Goal: Navigation & Orientation: Find specific page/section

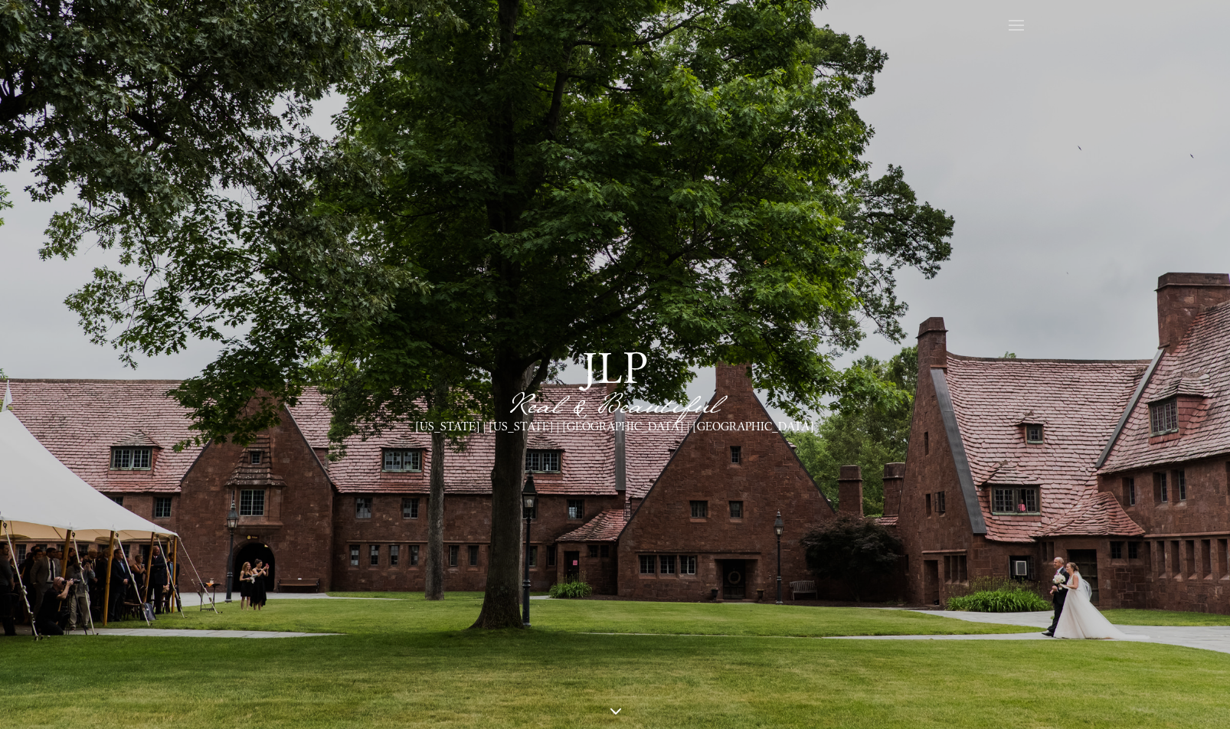
click at [629, 413] on span "Real & Beautiful" at bounding box center [614, 408] width 597 height 18
click at [1019, 28] on span at bounding box center [1016, 26] width 25 height 25
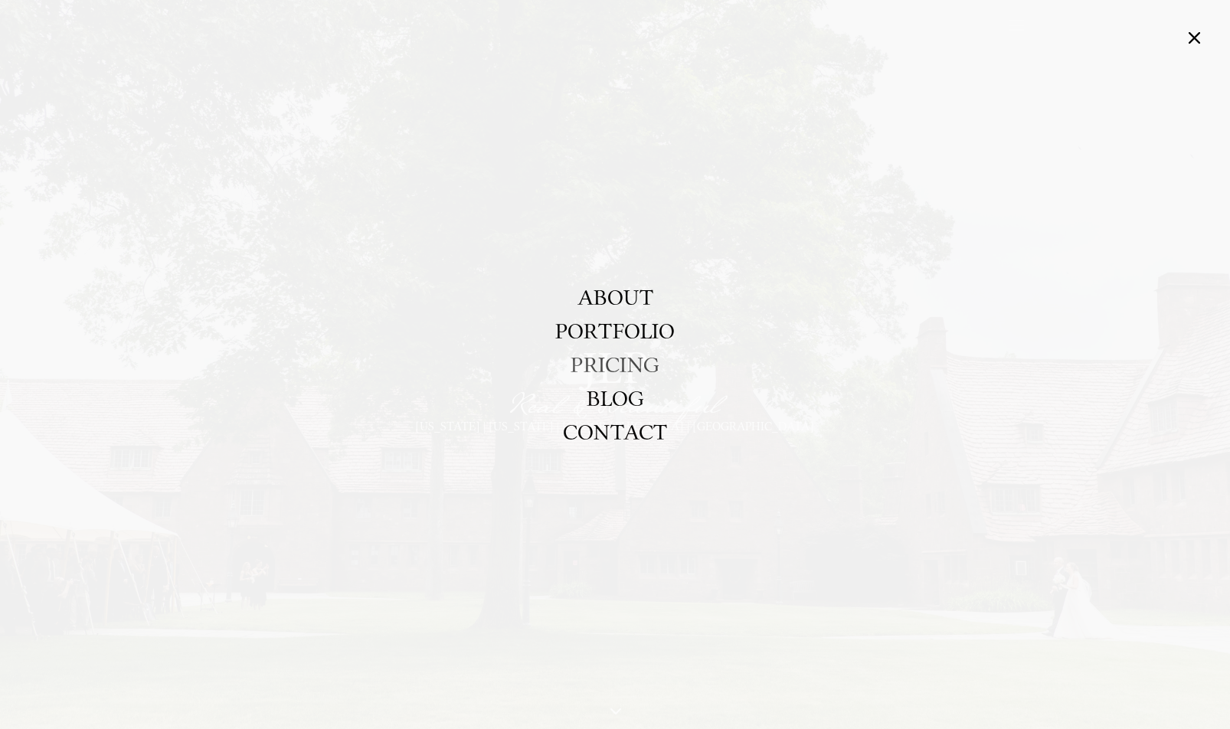
click at [623, 364] on link "PRICING" at bounding box center [614, 365] width 89 height 34
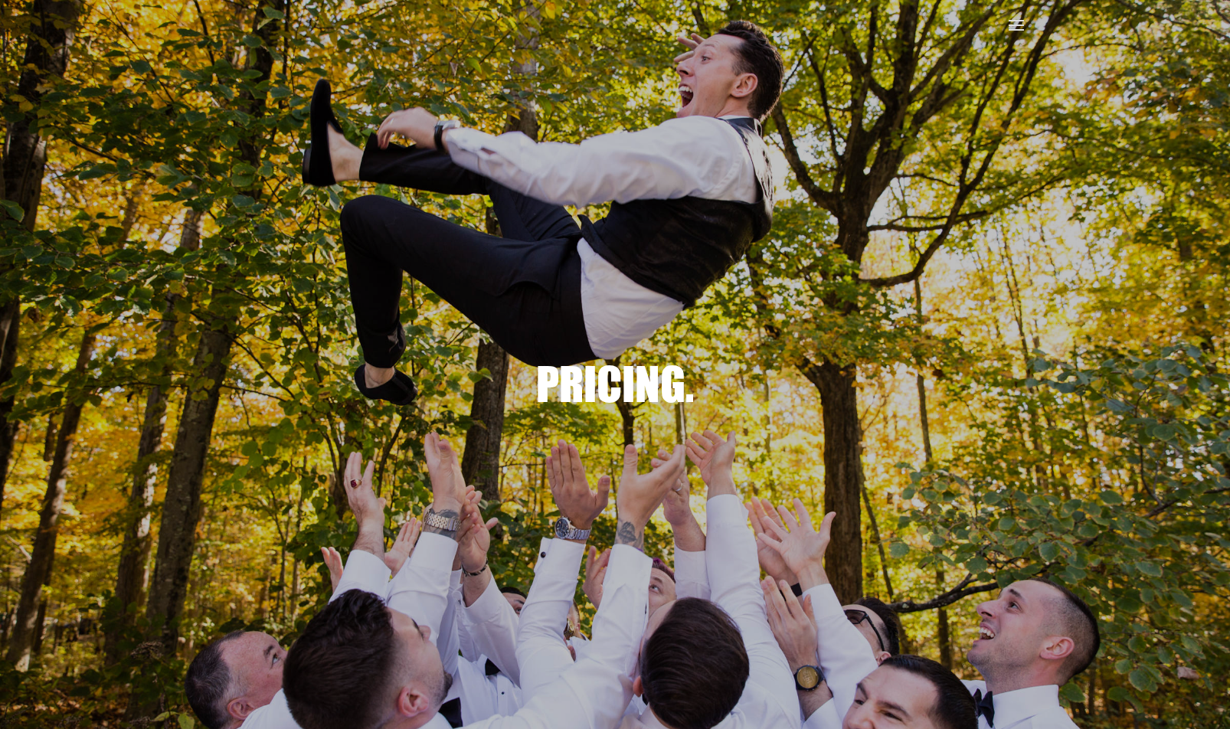
click at [1014, 26] on span at bounding box center [1016, 26] width 25 height 25
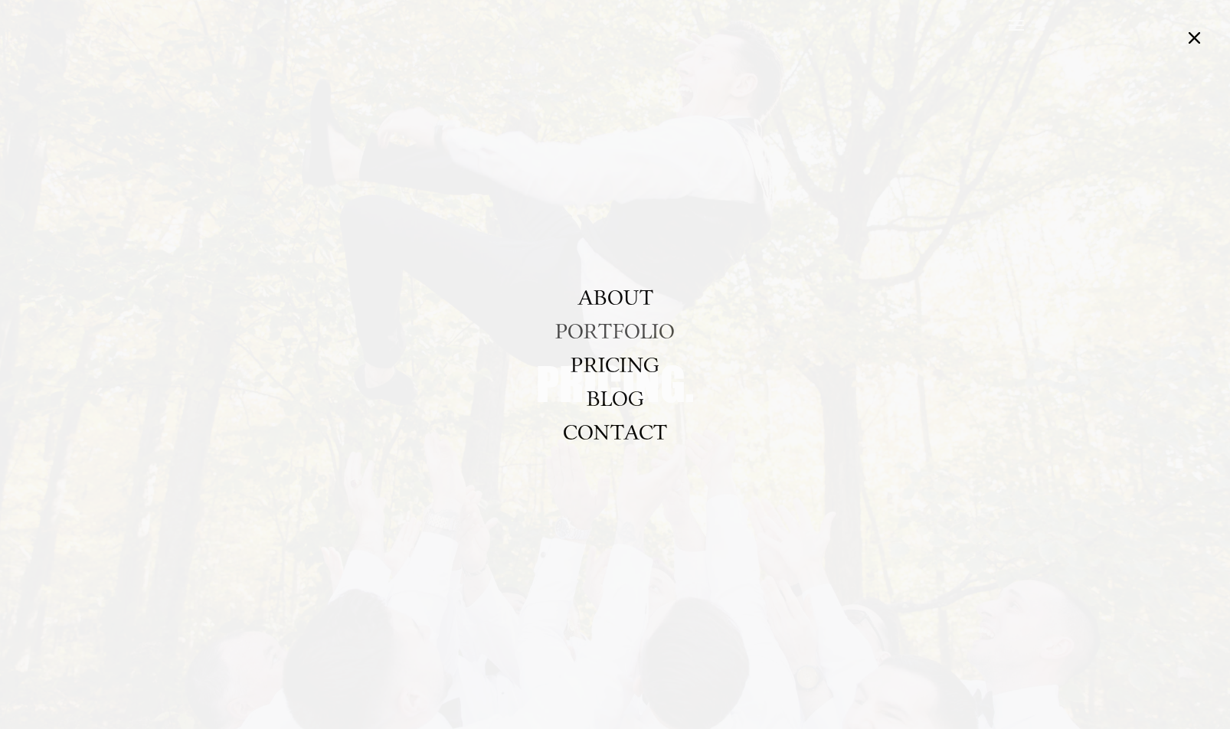
click at [600, 332] on link "PORTFOLIO" at bounding box center [614, 331] width 119 height 34
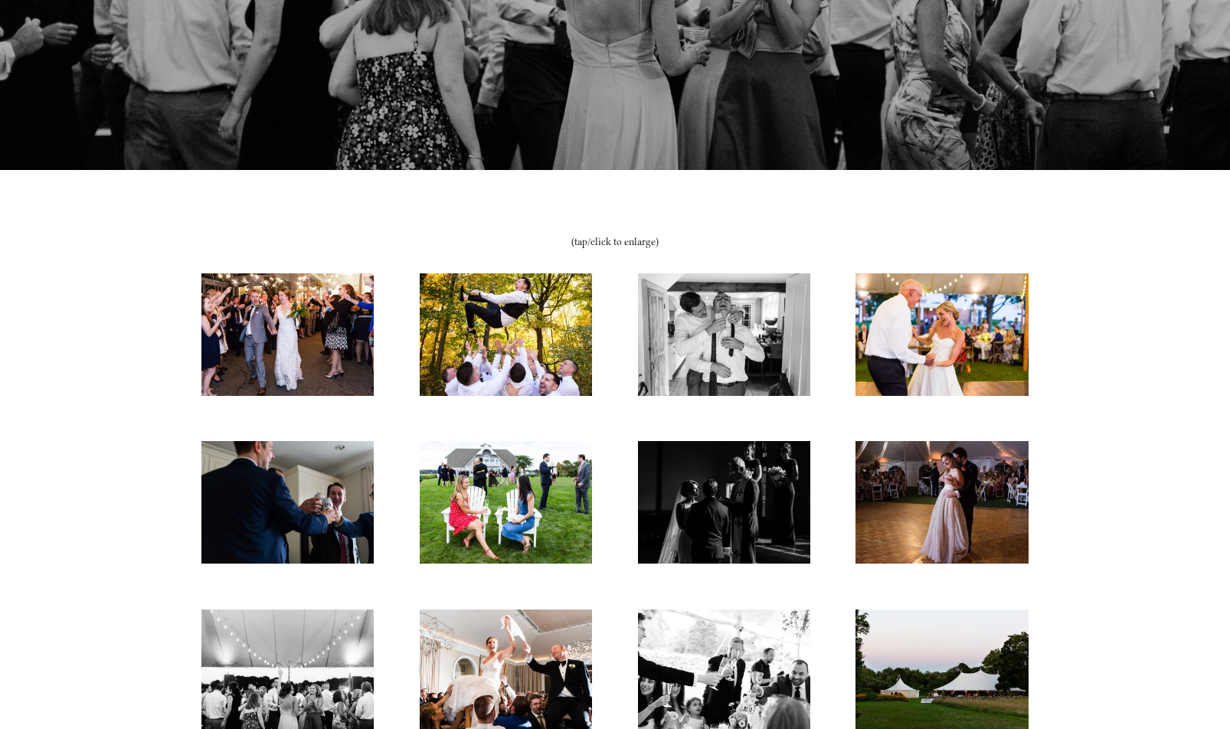
scroll to position [544, 0]
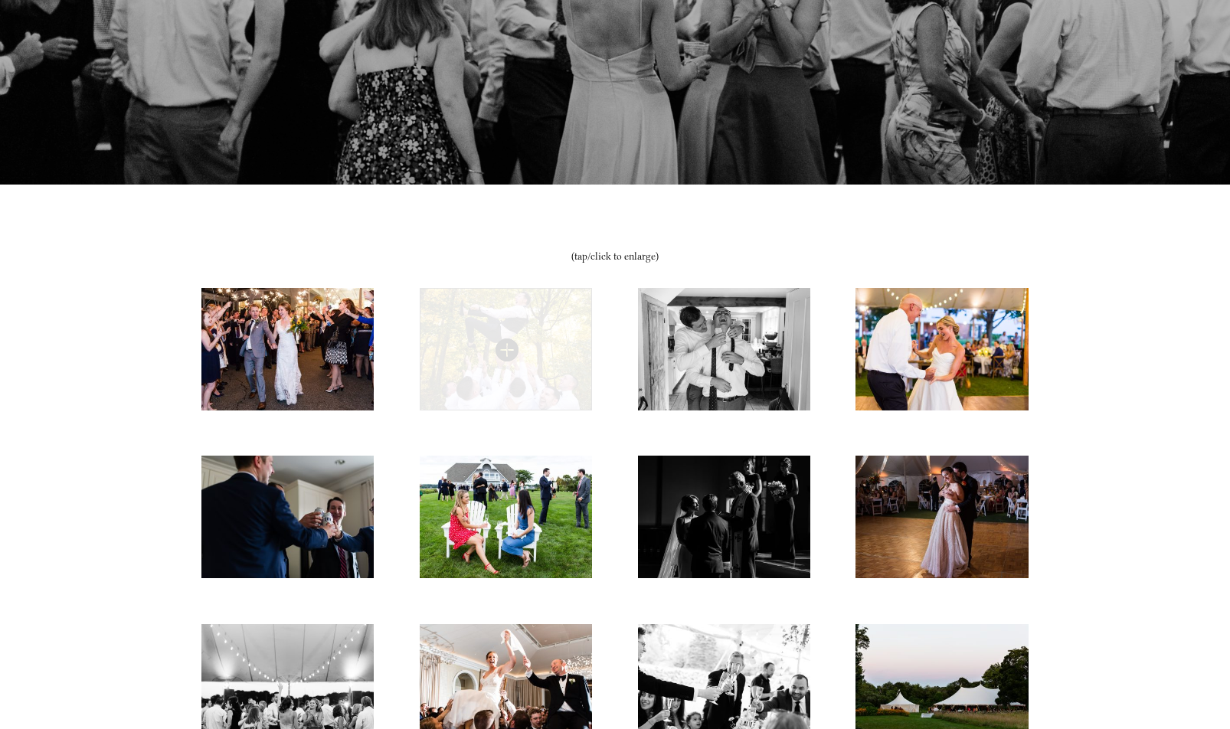
click at [494, 358] on img at bounding box center [506, 349] width 172 height 123
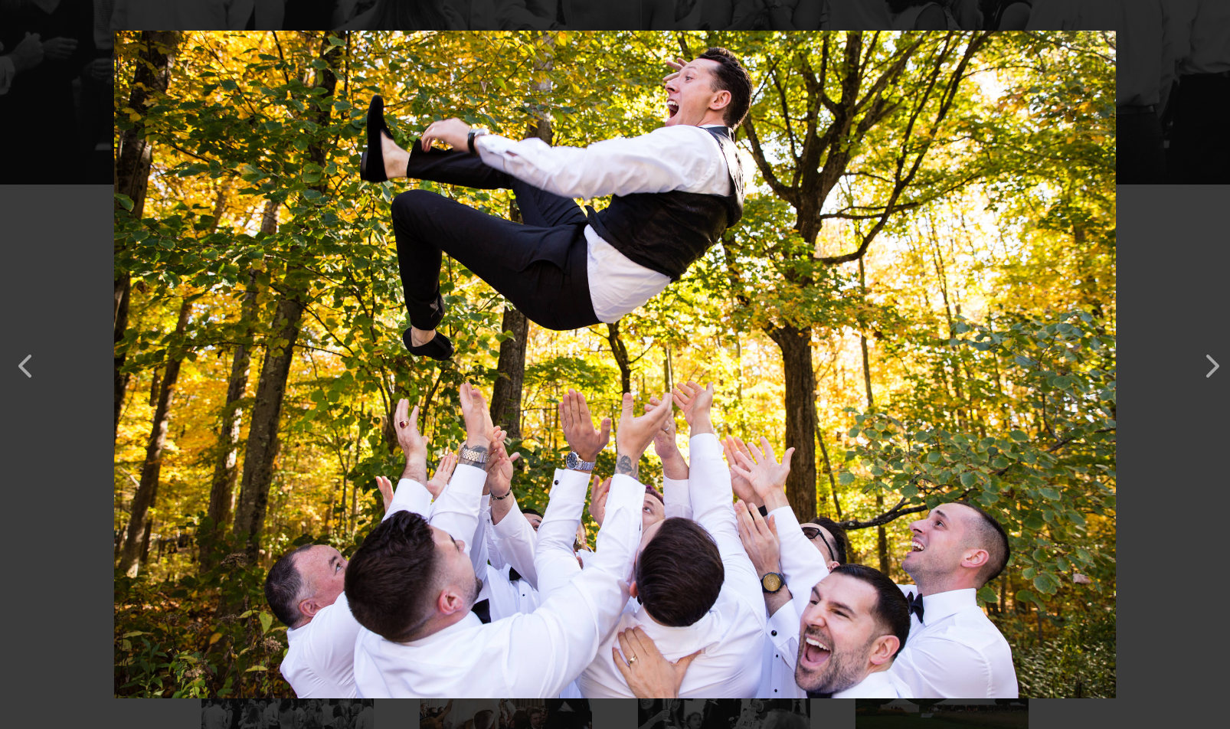
scroll to position [544, 1]
click at [1214, 368] on button "button" at bounding box center [1203, 358] width 37 height 37
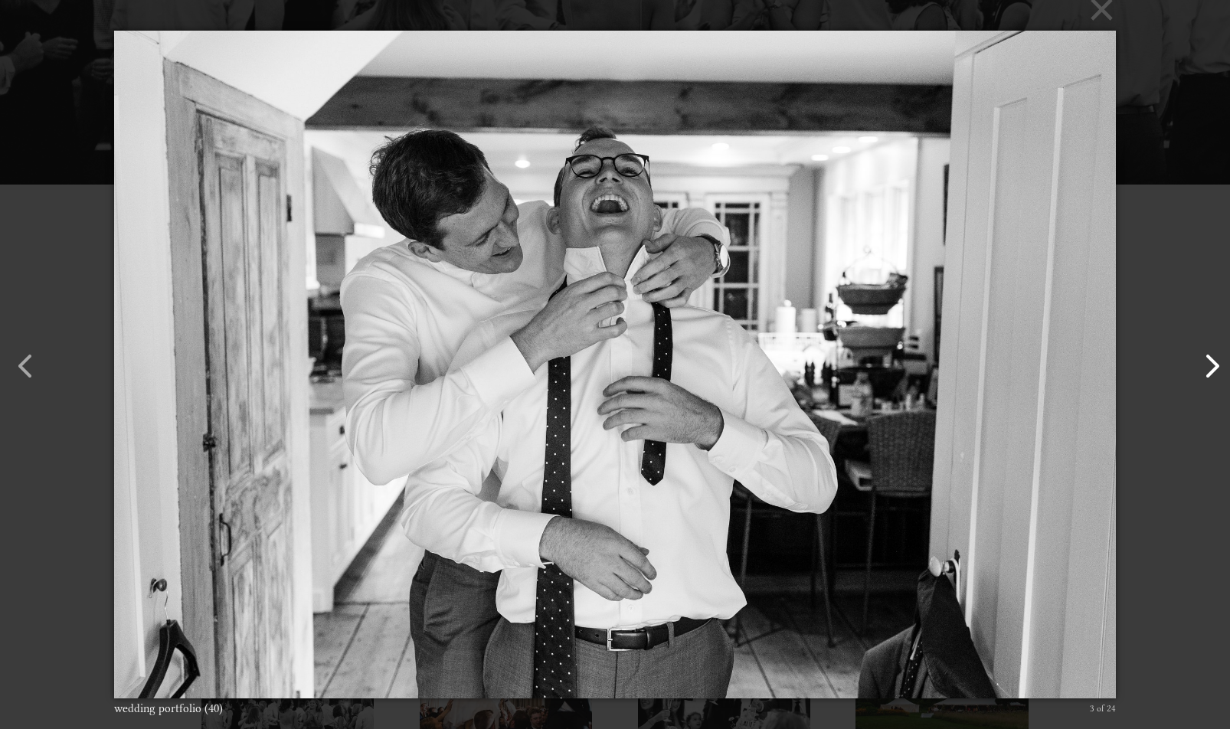
click at [1214, 368] on button "button" at bounding box center [1203, 358] width 37 height 37
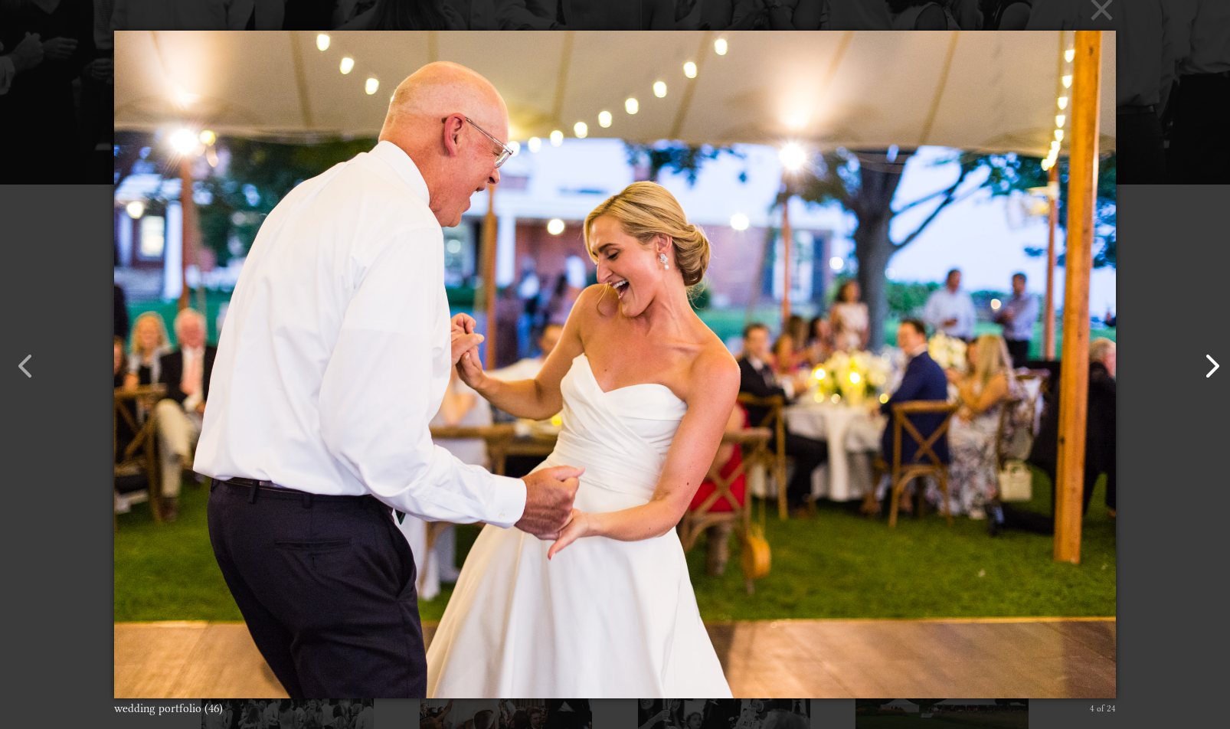
click at [1214, 368] on button "button" at bounding box center [1203, 358] width 37 height 37
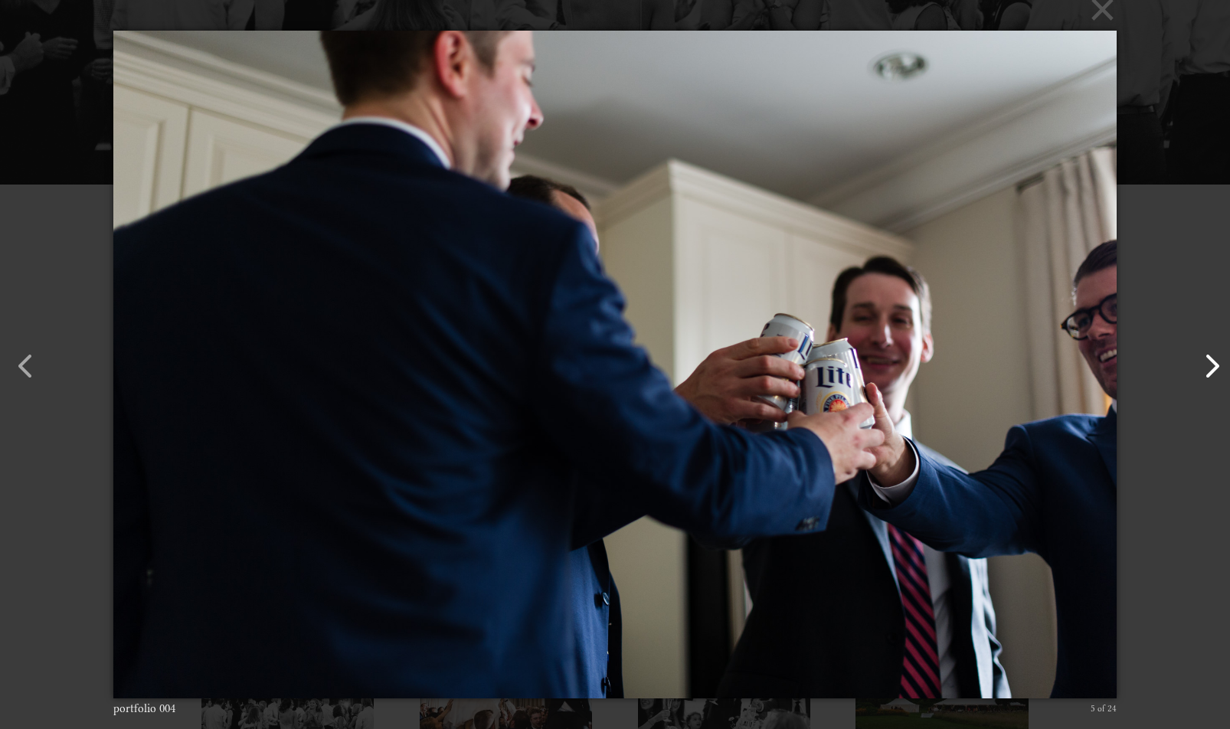
click at [1214, 368] on button "button" at bounding box center [1203, 358] width 37 height 37
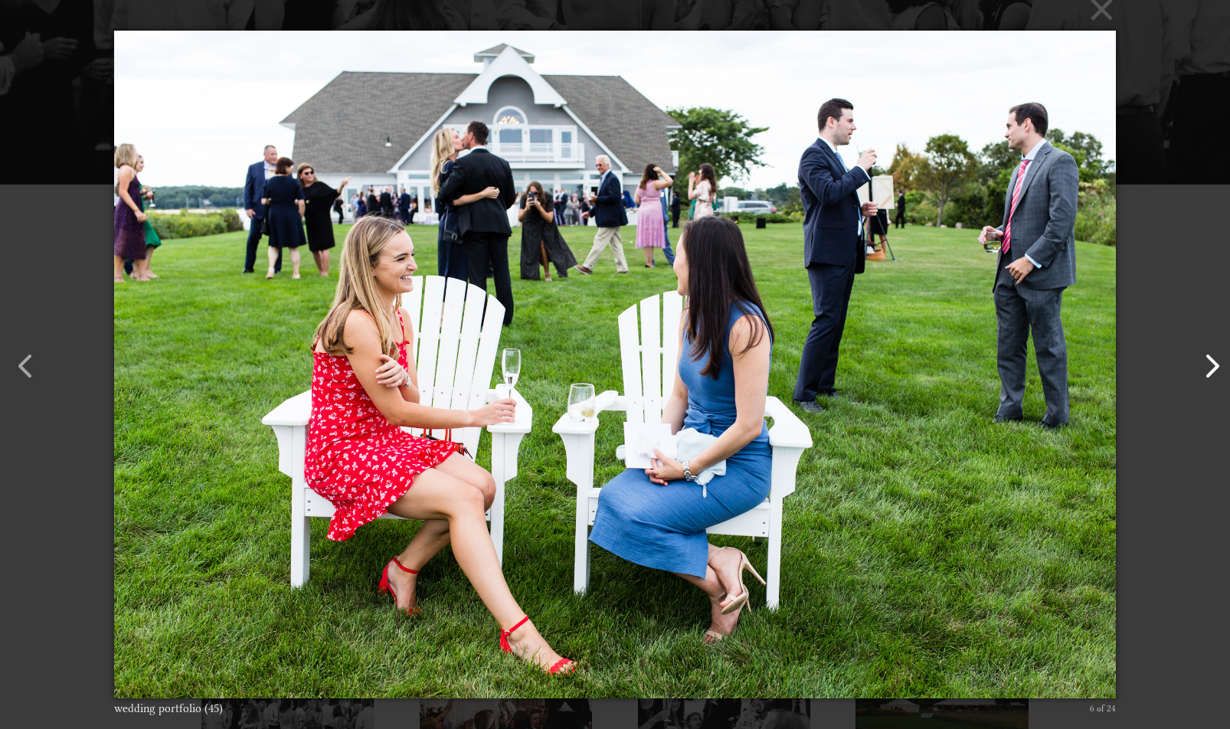
click at [1214, 368] on button "button" at bounding box center [1203, 358] width 37 height 37
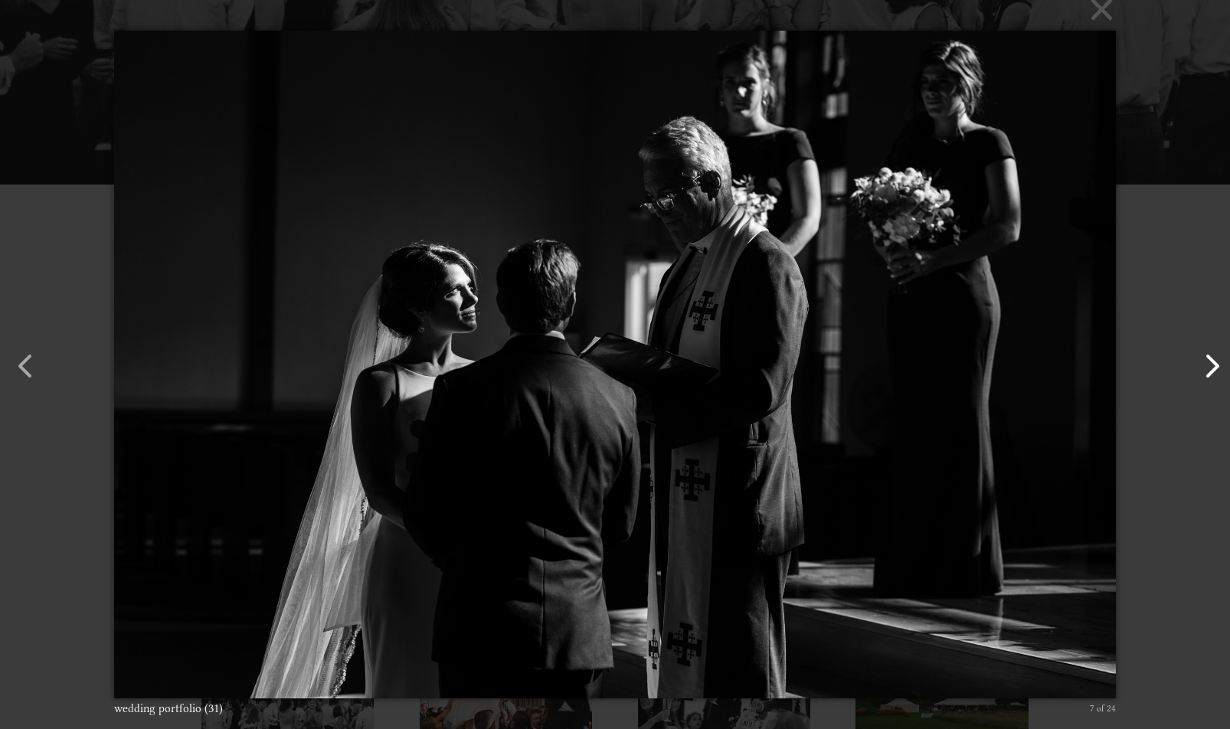
click at [1214, 368] on button "button" at bounding box center [1203, 358] width 37 height 37
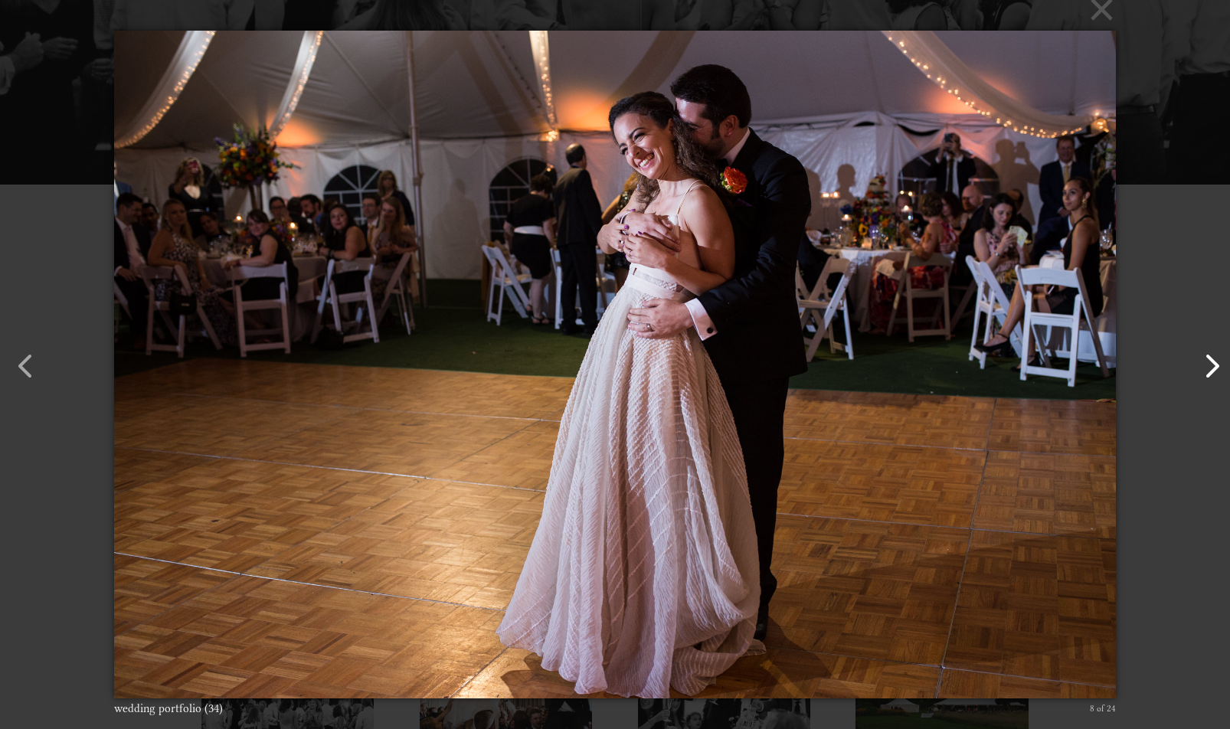
click at [1214, 368] on button "button" at bounding box center [1203, 358] width 37 height 37
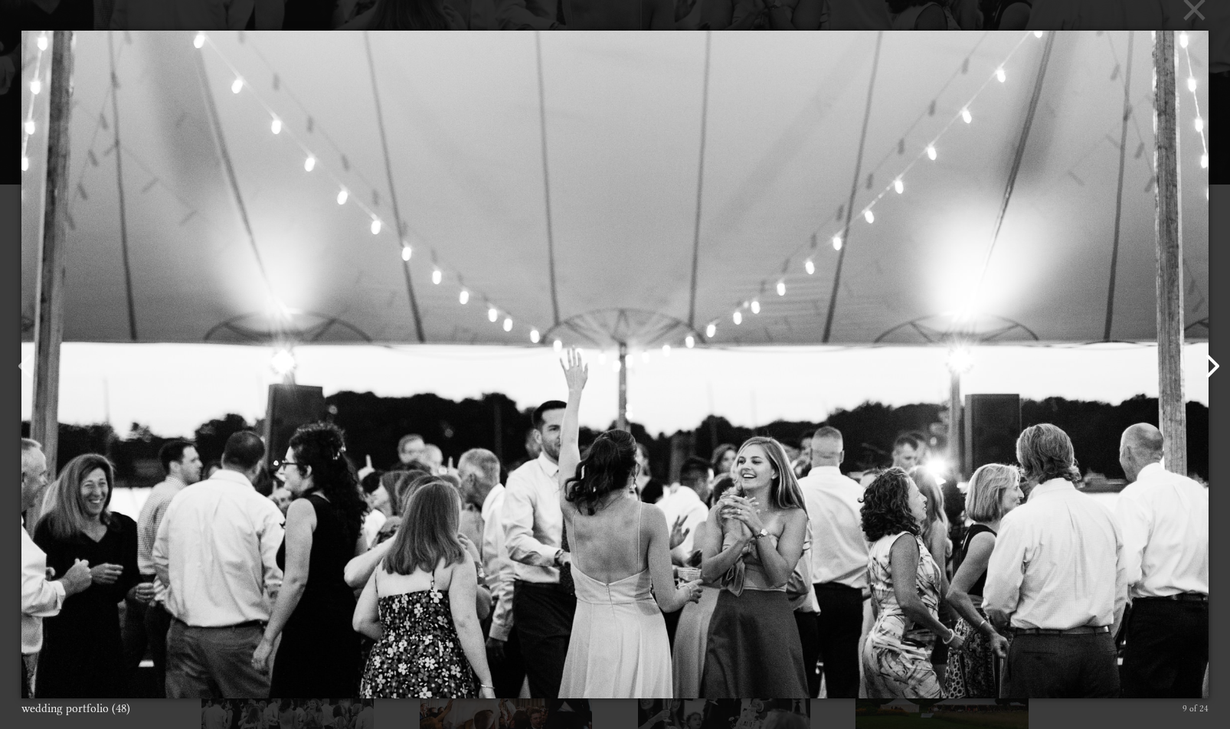
click at [1214, 368] on button "button" at bounding box center [1203, 358] width 37 height 37
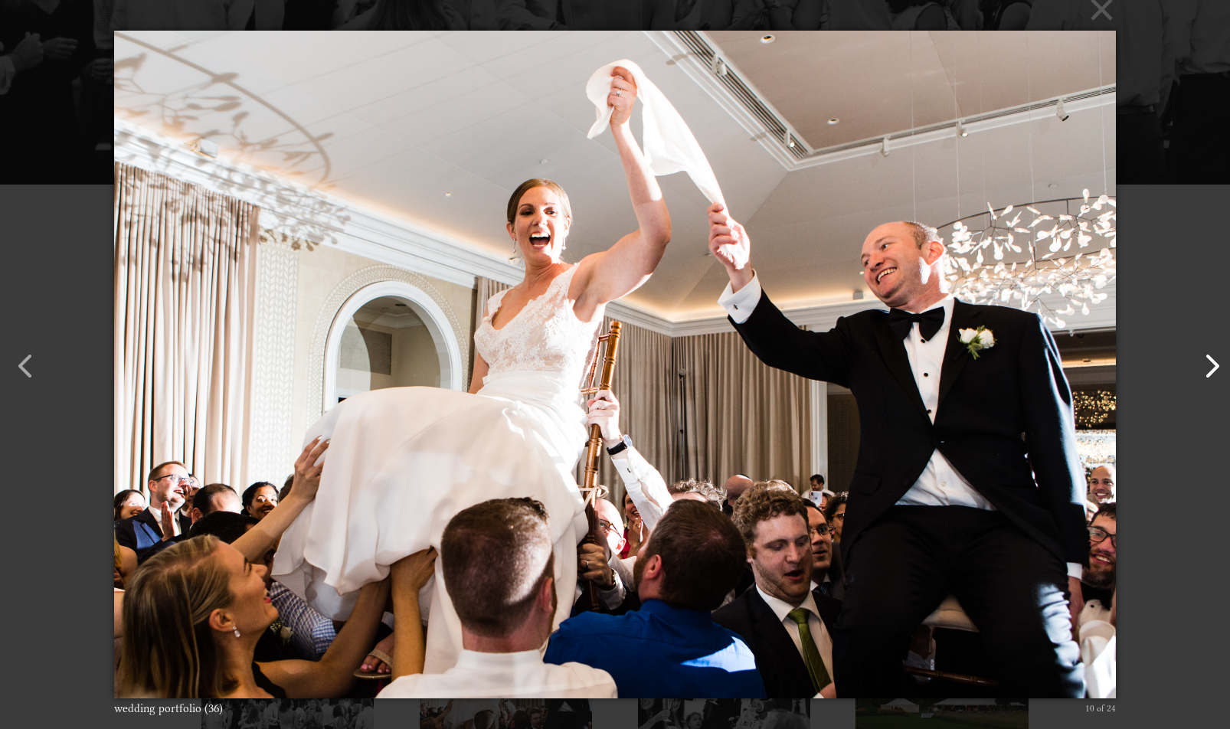
click at [1214, 368] on button "button" at bounding box center [1203, 358] width 37 height 37
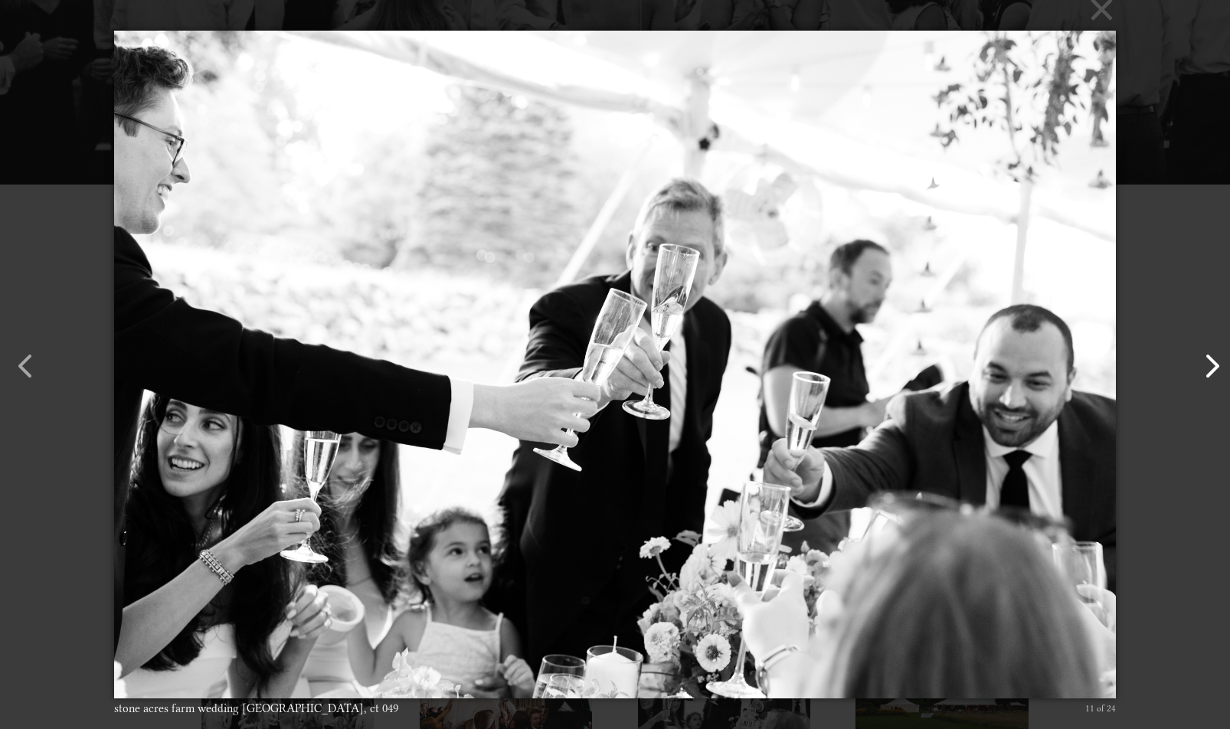
click at [1214, 368] on button "button" at bounding box center [1203, 358] width 37 height 37
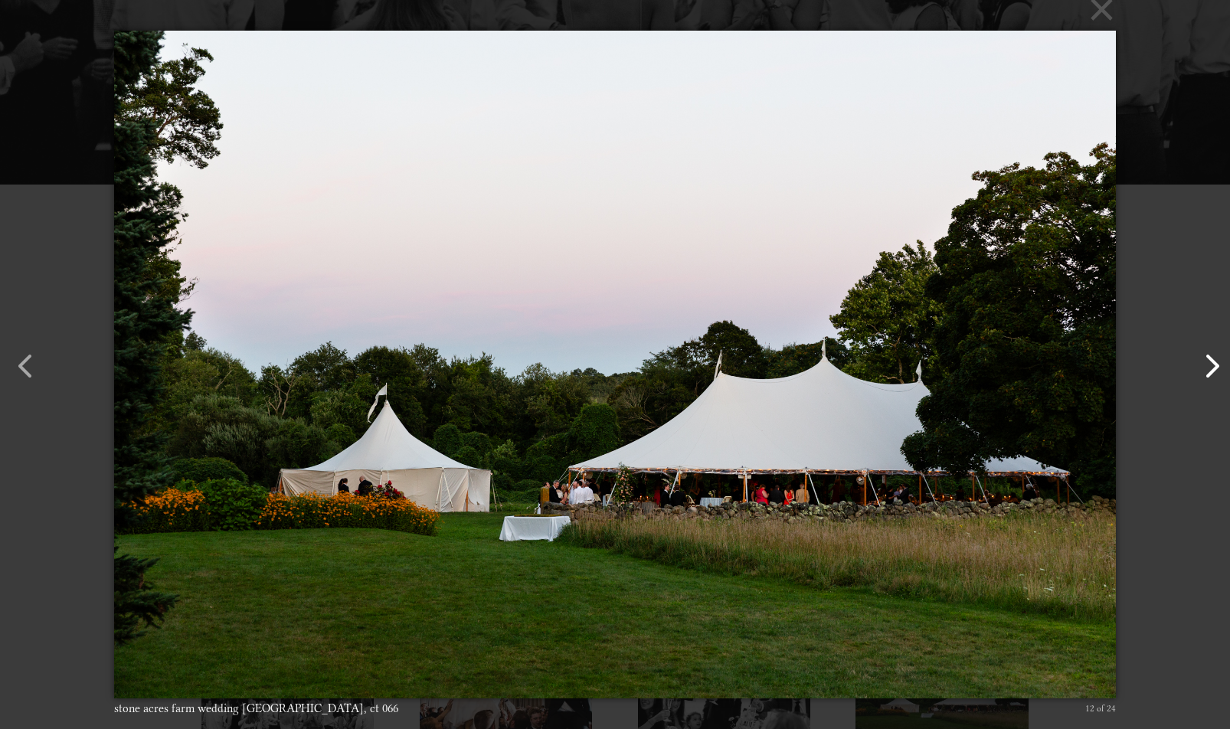
click at [1214, 368] on button "button" at bounding box center [1203, 358] width 37 height 37
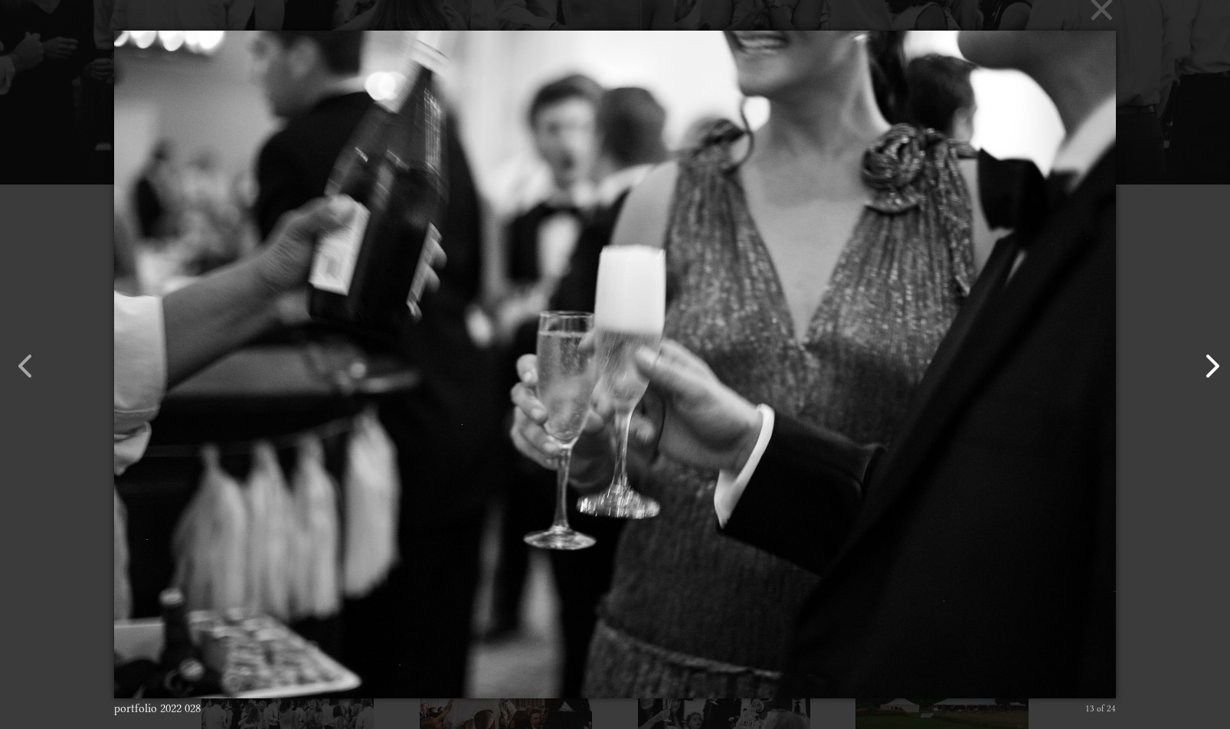
click at [1214, 368] on button "button" at bounding box center [1203, 358] width 37 height 37
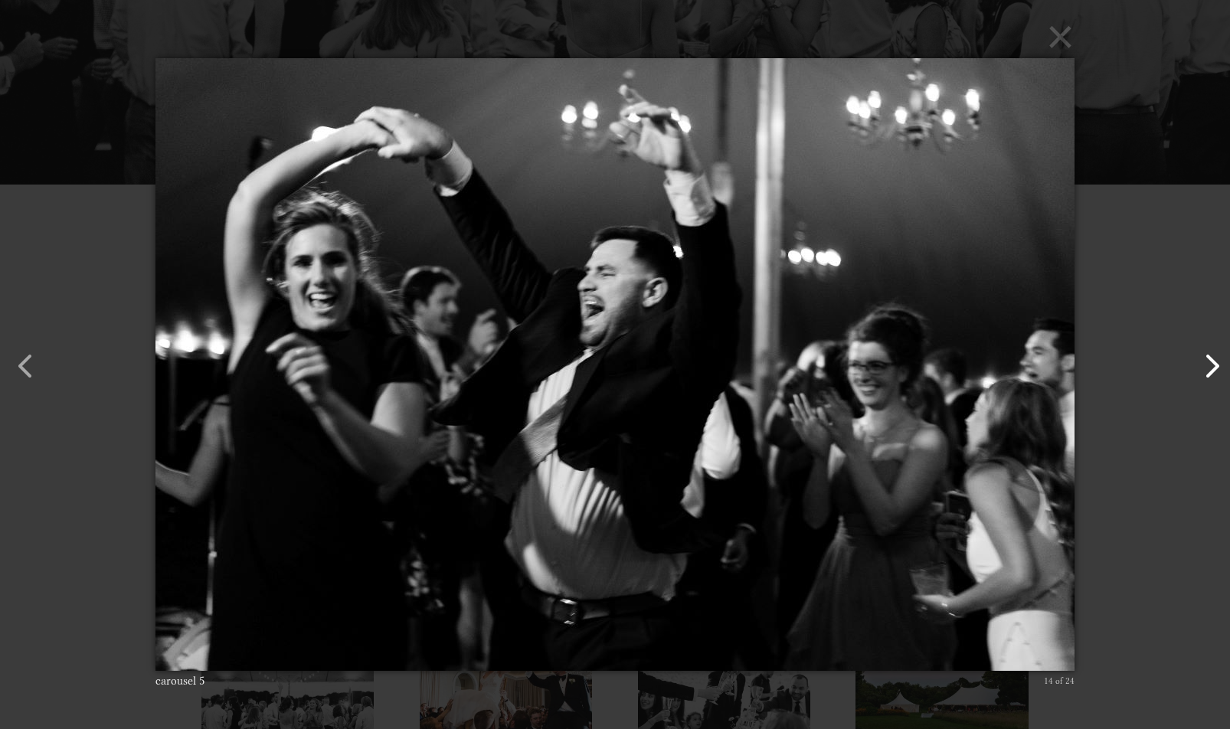
click at [1214, 368] on button "button" at bounding box center [1203, 358] width 37 height 37
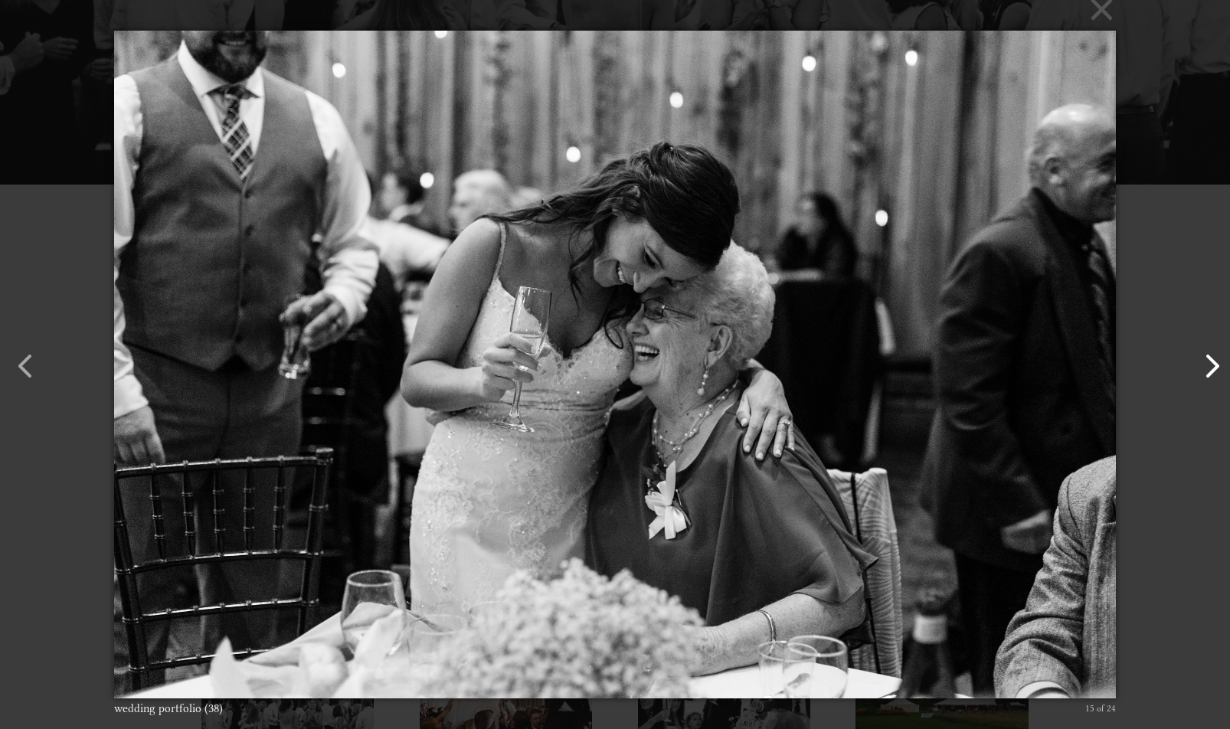
click at [1214, 368] on button "button" at bounding box center [1203, 358] width 37 height 37
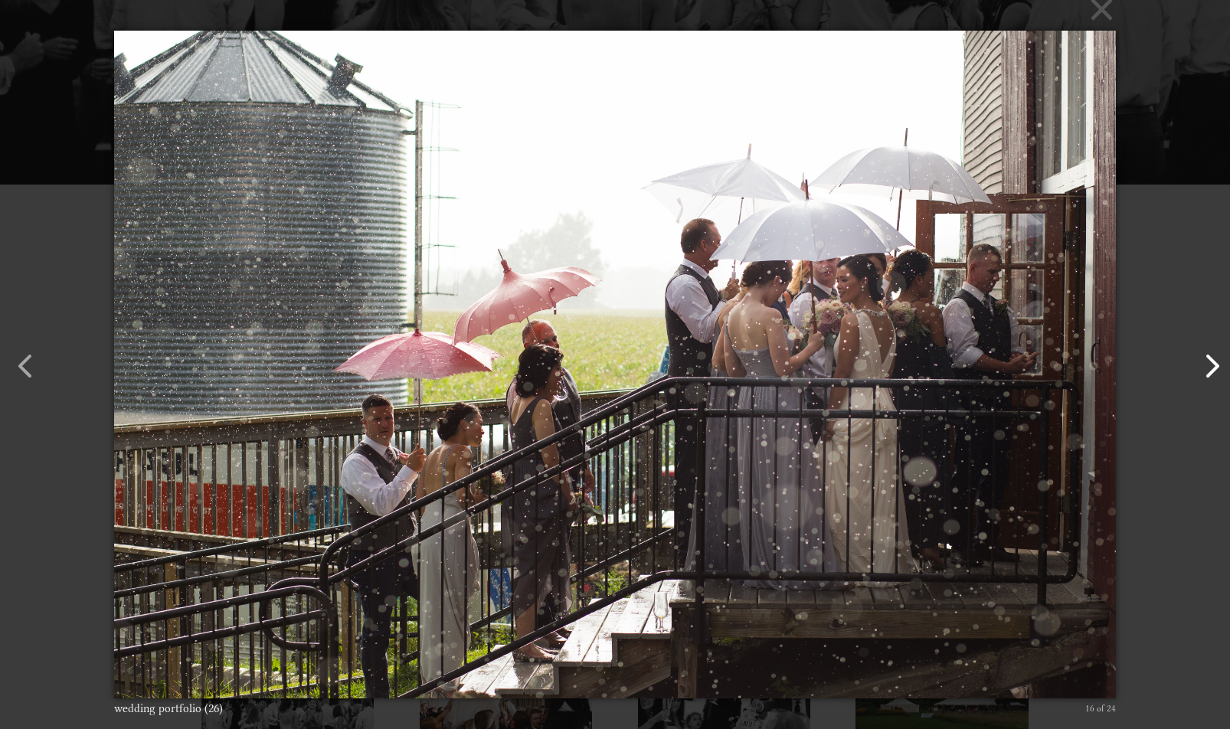
click at [1214, 368] on button "button" at bounding box center [1203, 358] width 37 height 37
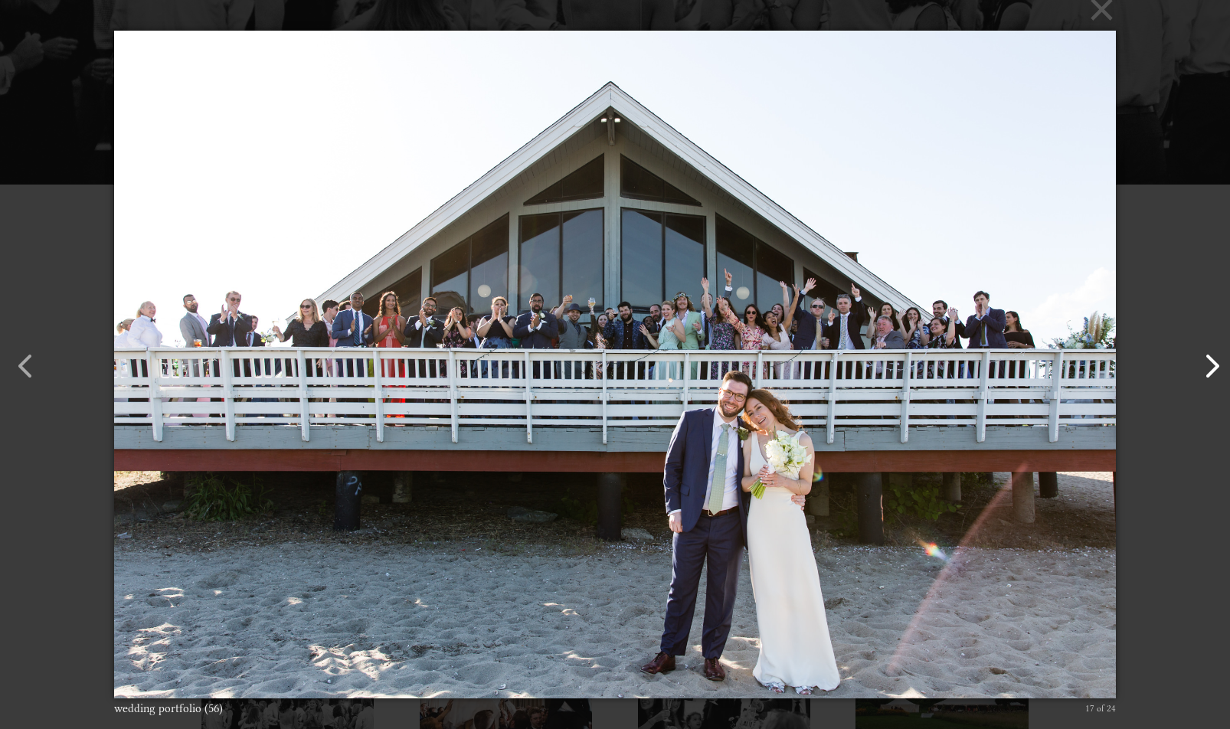
click at [1214, 368] on button "button" at bounding box center [1203, 358] width 37 height 37
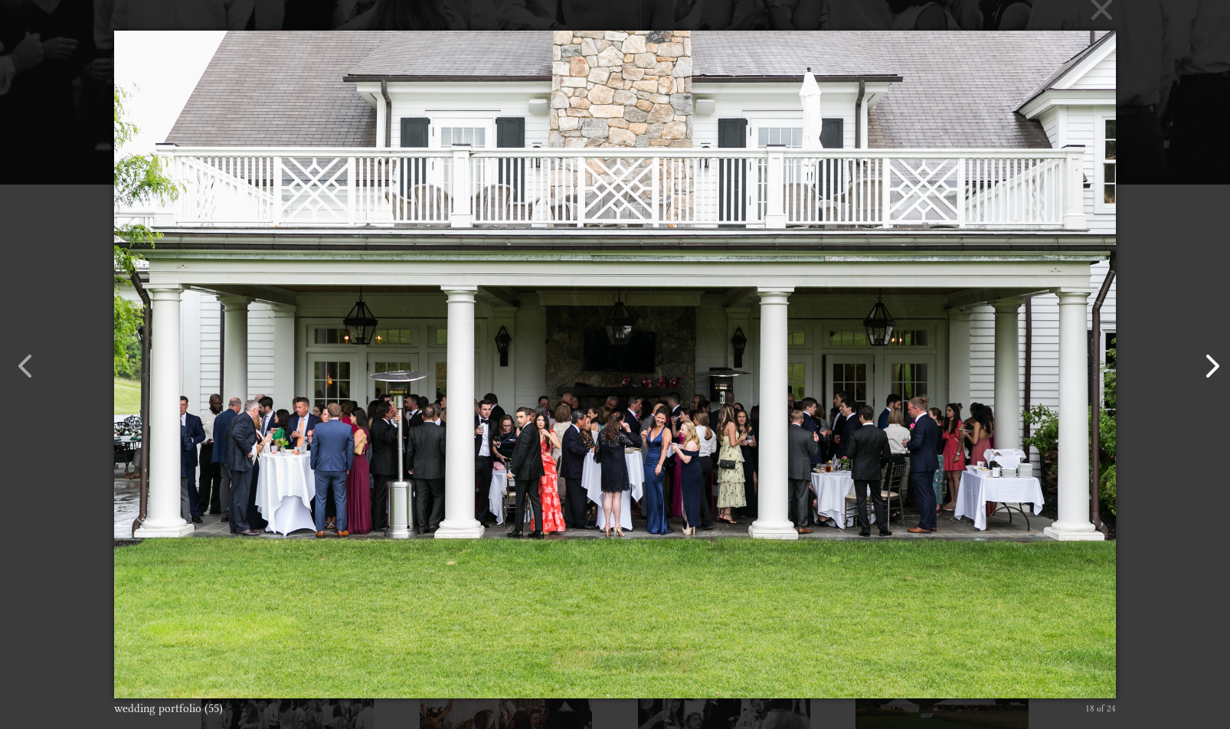
click at [1214, 368] on button "button" at bounding box center [1203, 358] width 37 height 37
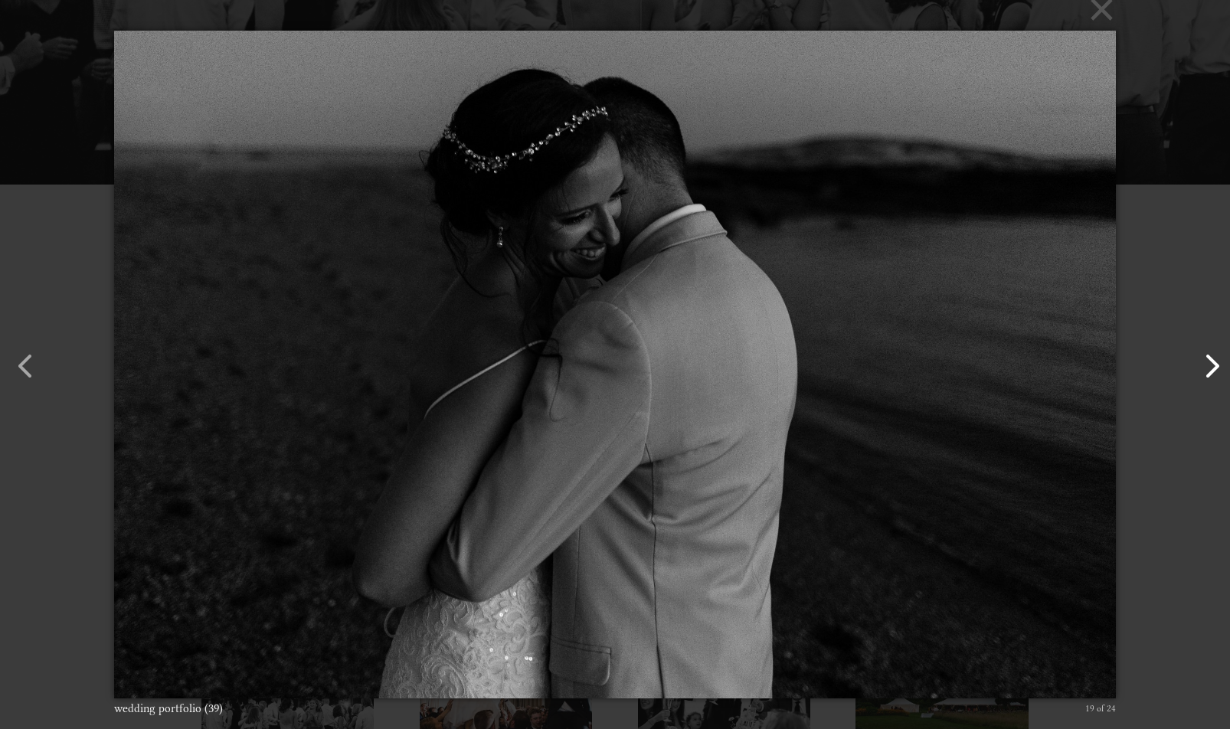
click at [1214, 368] on button "button" at bounding box center [1203, 358] width 37 height 37
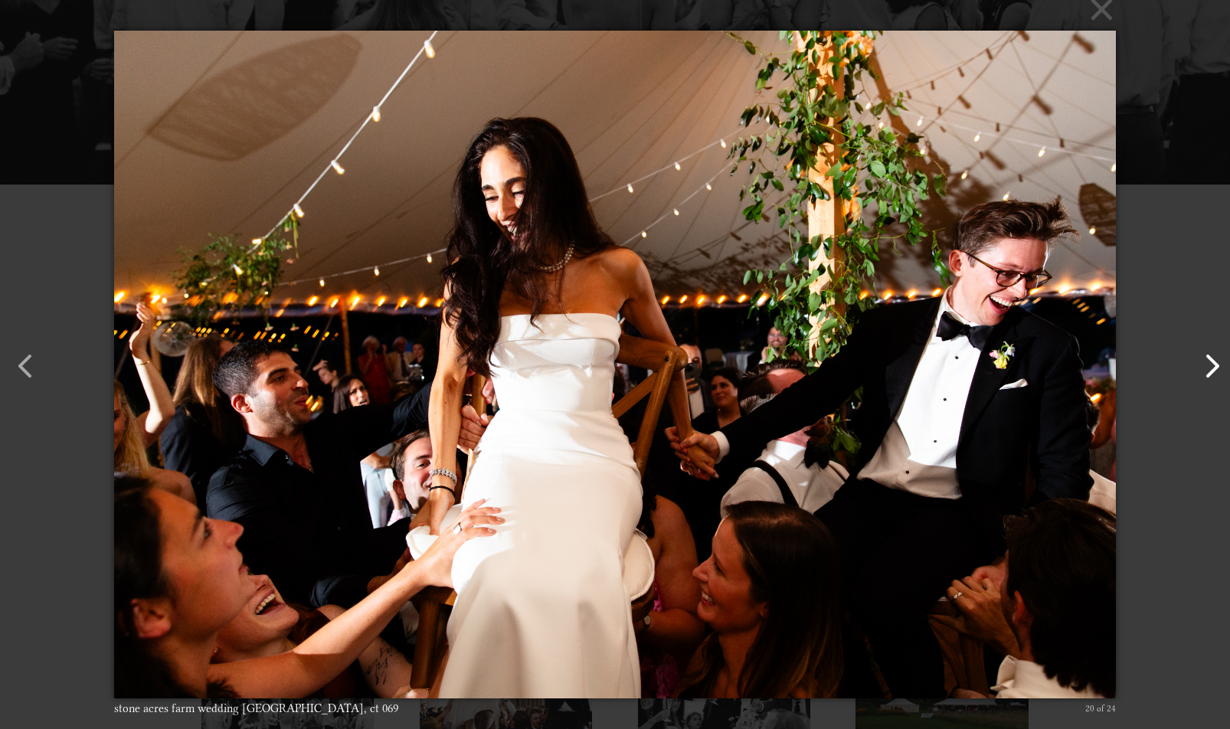
click at [1214, 368] on button "button" at bounding box center [1203, 358] width 37 height 37
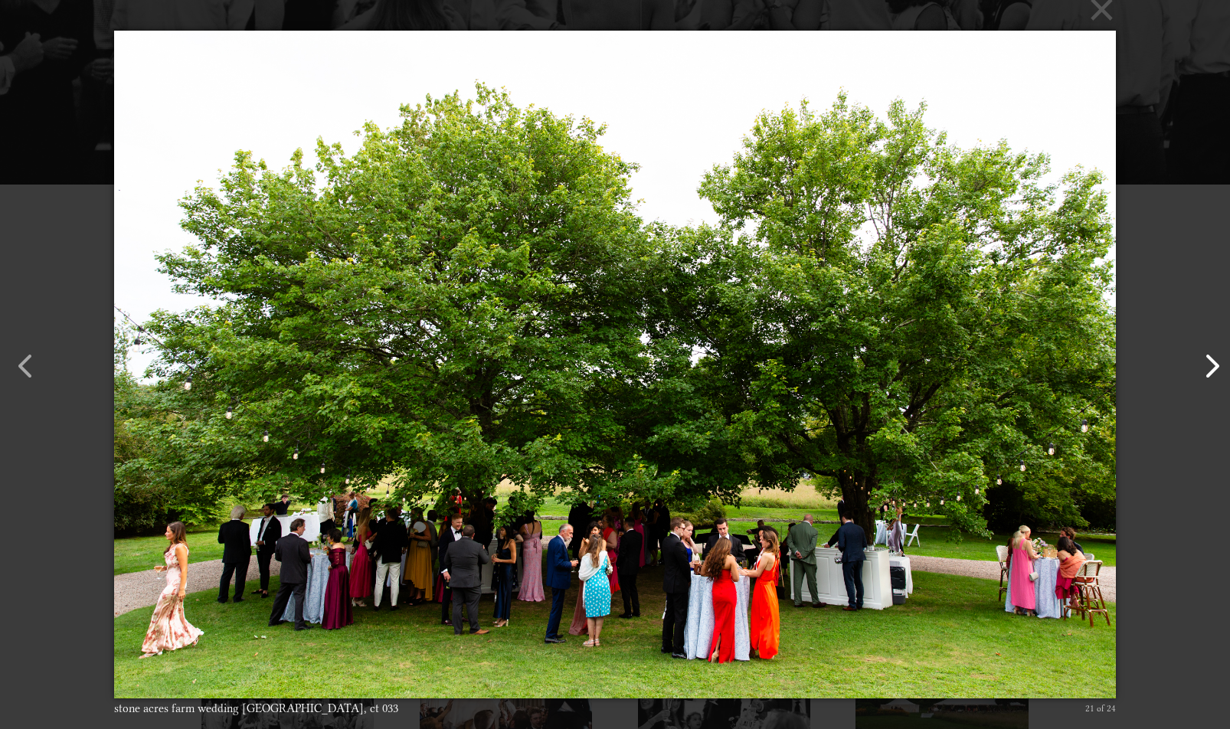
click at [1214, 368] on button "button" at bounding box center [1203, 358] width 37 height 37
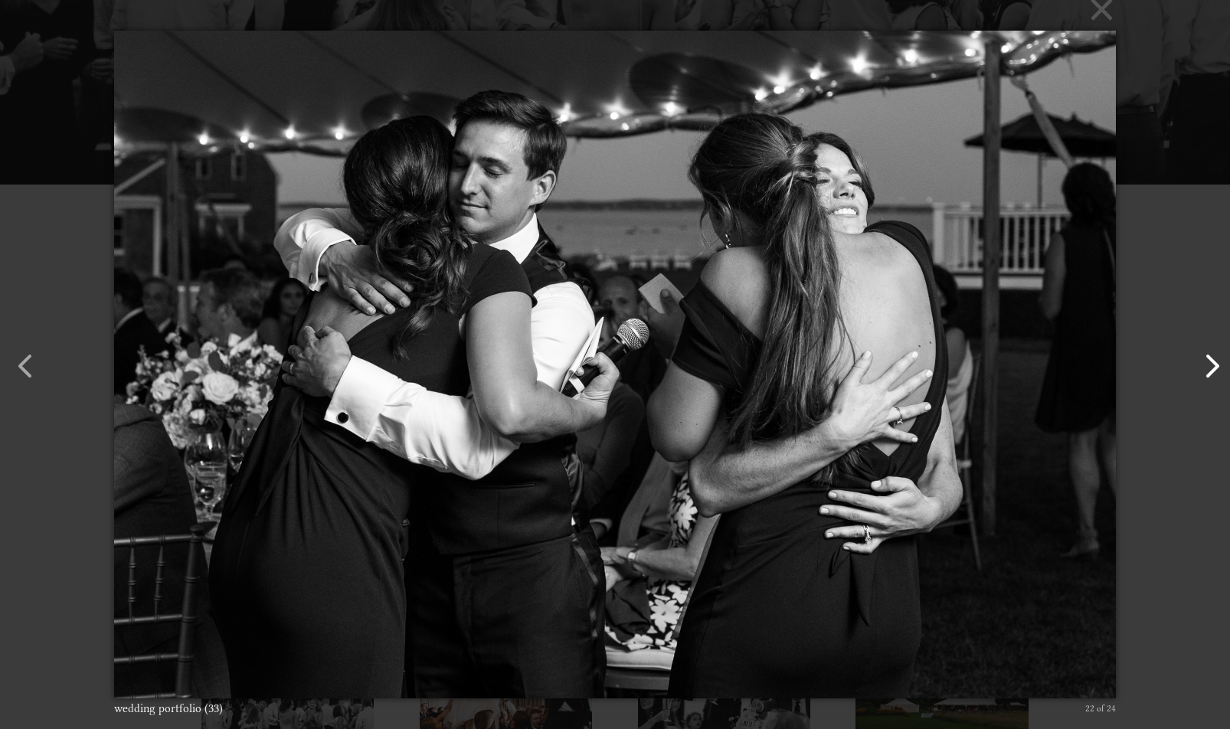
click at [1214, 368] on button "button" at bounding box center [1203, 358] width 37 height 37
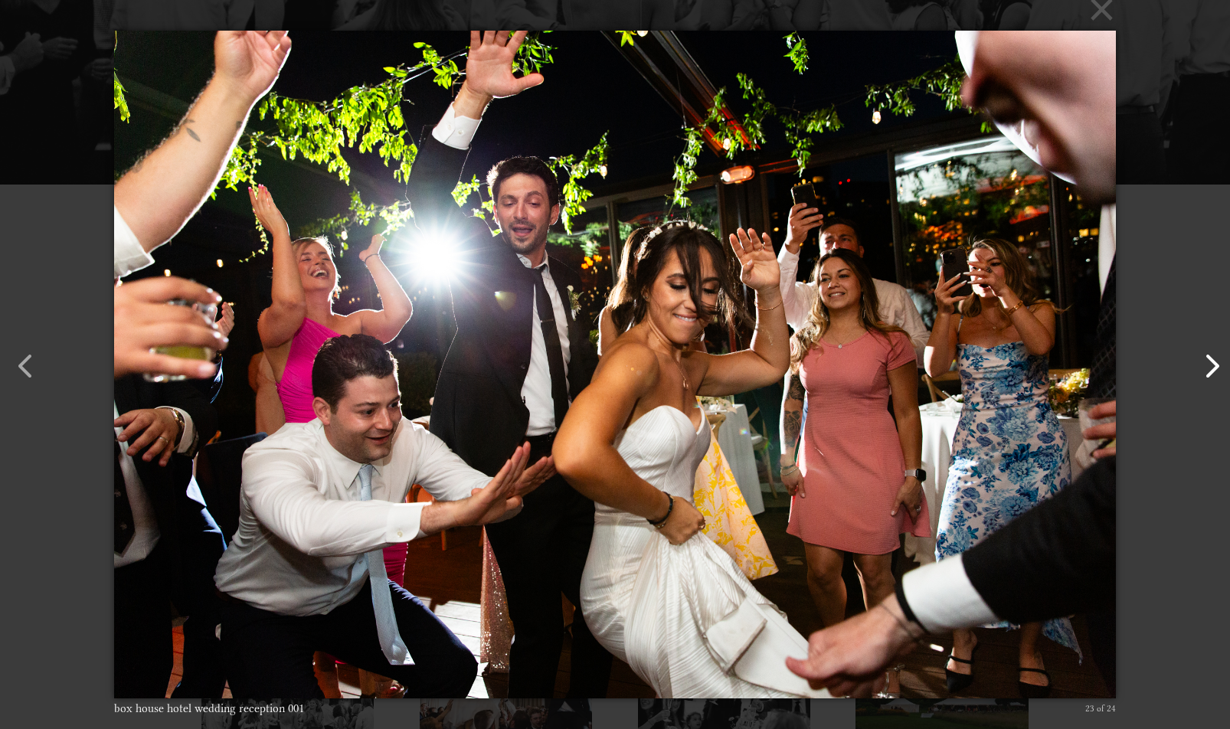
click at [1214, 368] on button "button" at bounding box center [1203, 358] width 37 height 37
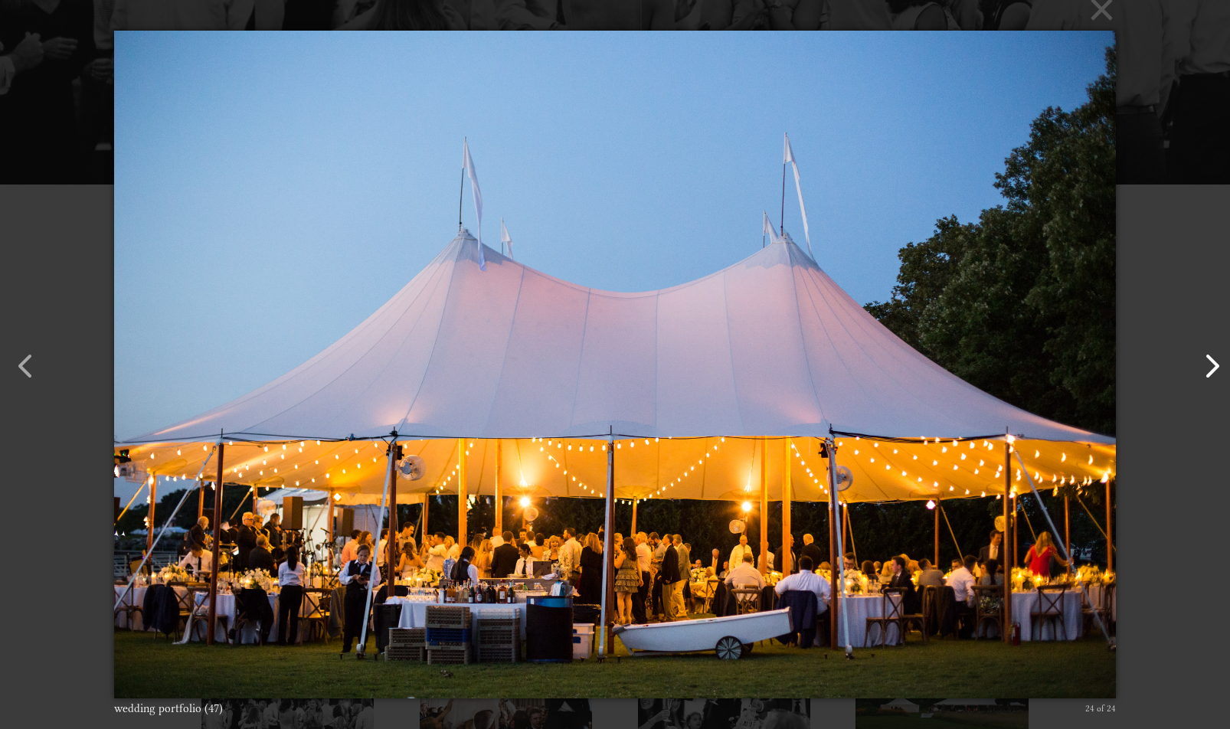
click at [1214, 368] on button "button" at bounding box center [1203, 358] width 37 height 37
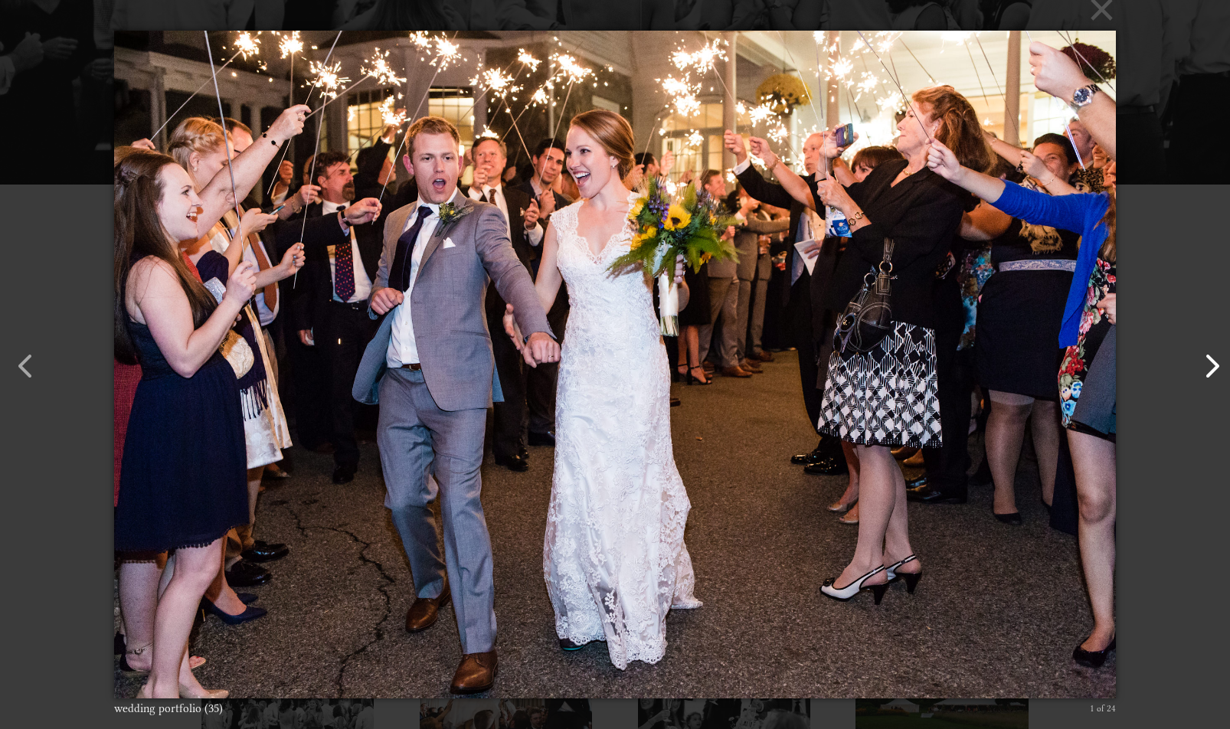
click at [1214, 368] on button "button" at bounding box center [1203, 358] width 37 height 37
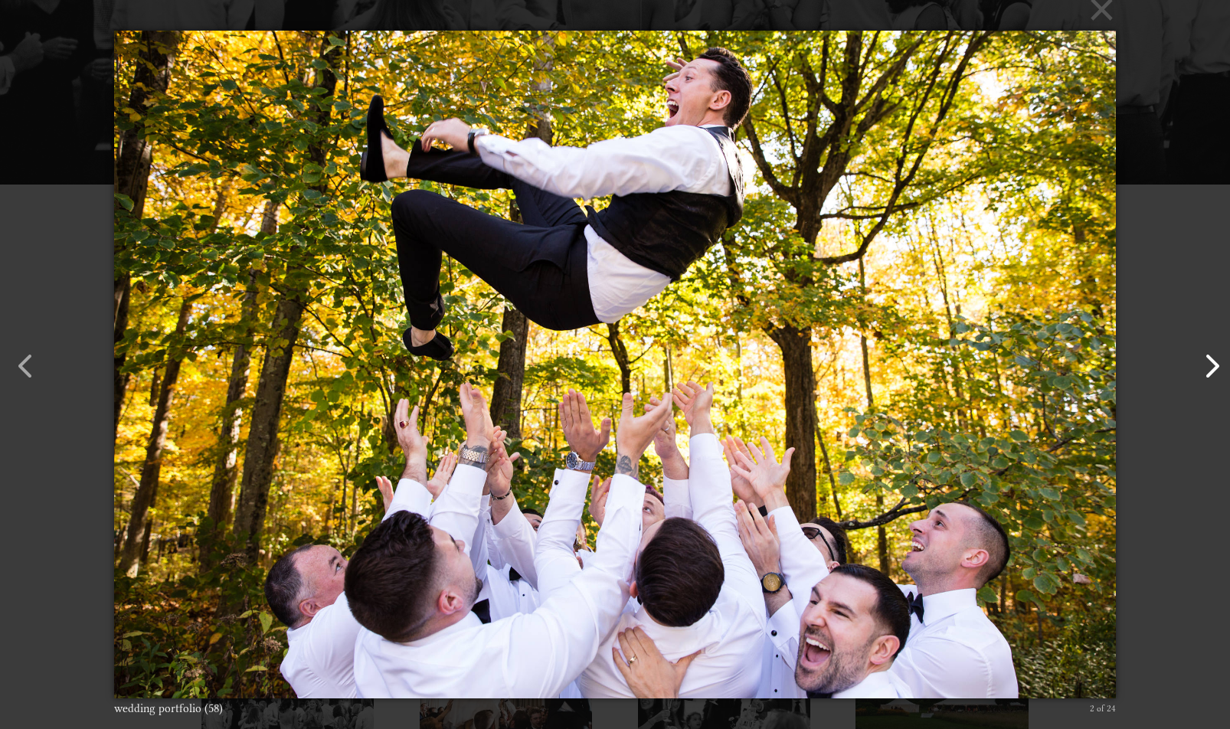
click at [1214, 368] on button "button" at bounding box center [1203, 358] width 37 height 37
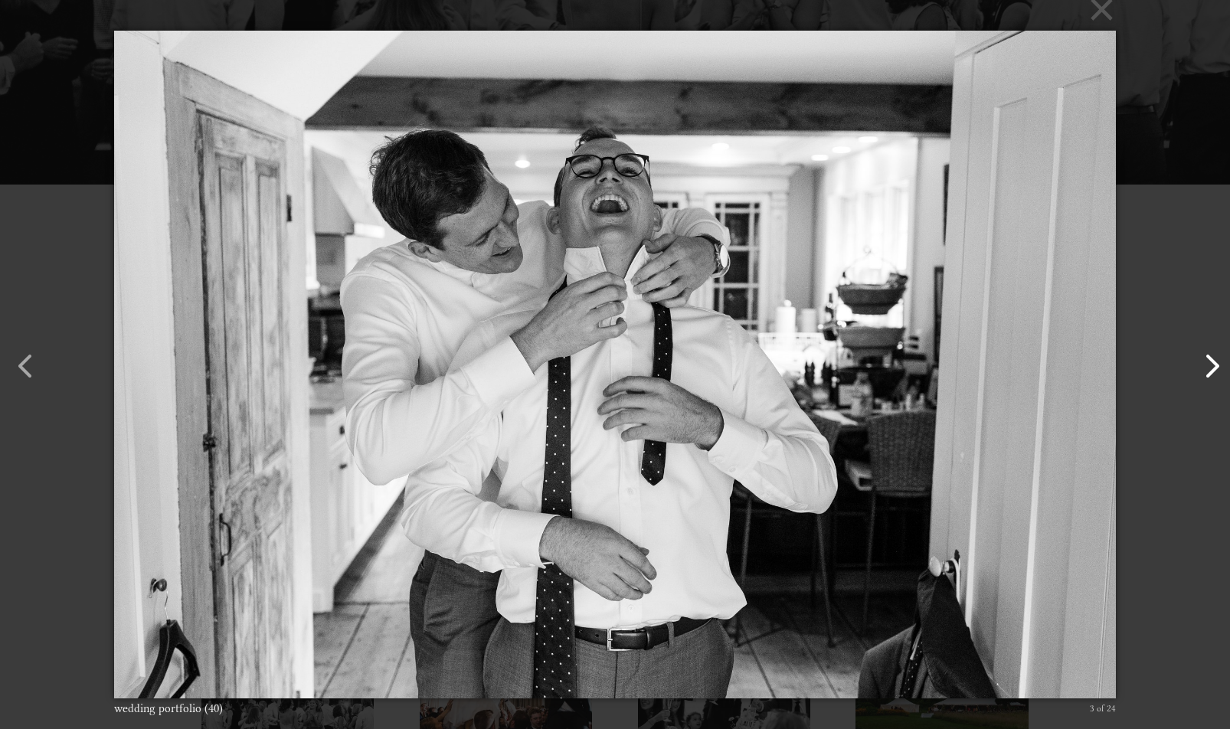
click at [1214, 368] on button "button" at bounding box center [1203, 358] width 37 height 37
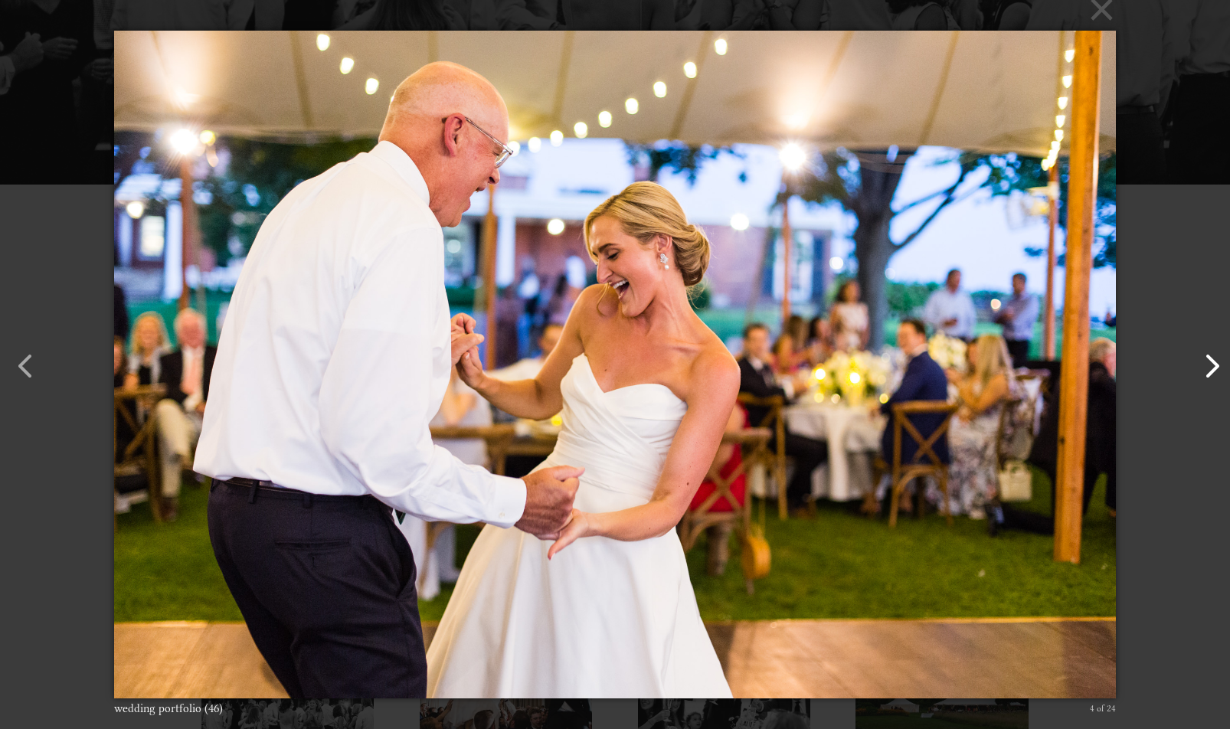
click at [1214, 368] on button "button" at bounding box center [1203, 358] width 37 height 37
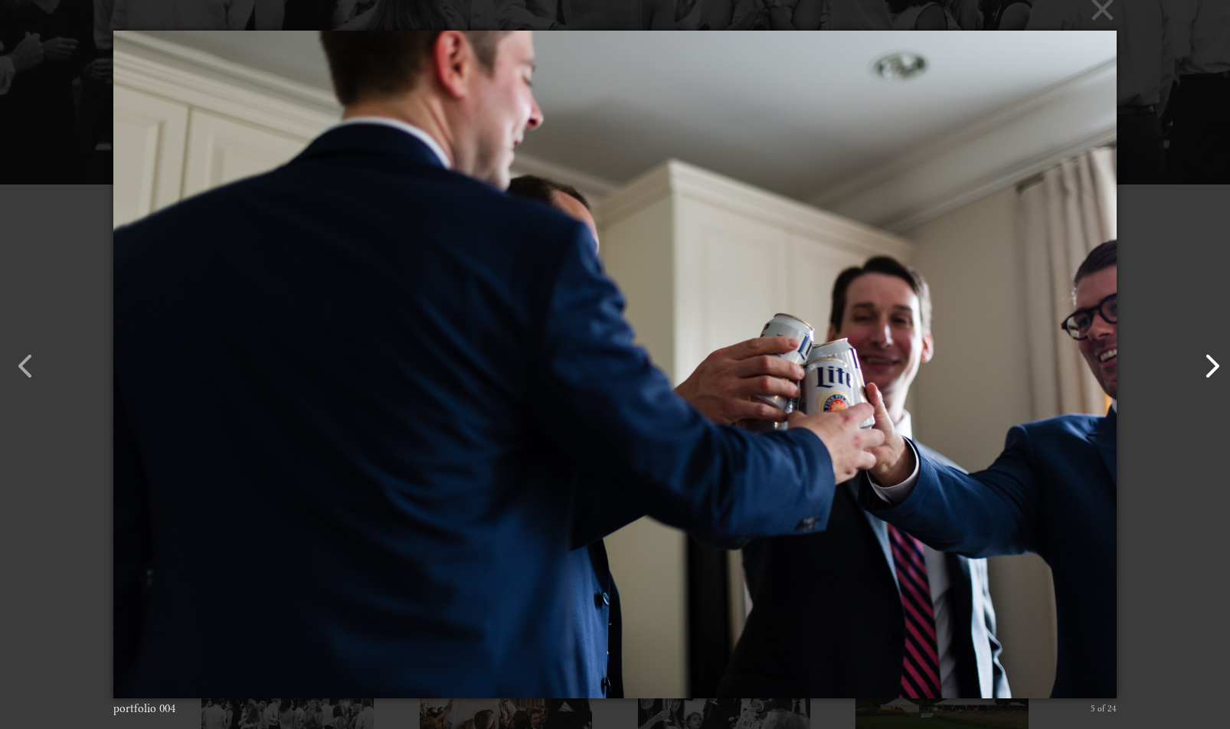
click at [1214, 368] on button "button" at bounding box center [1203, 358] width 37 height 37
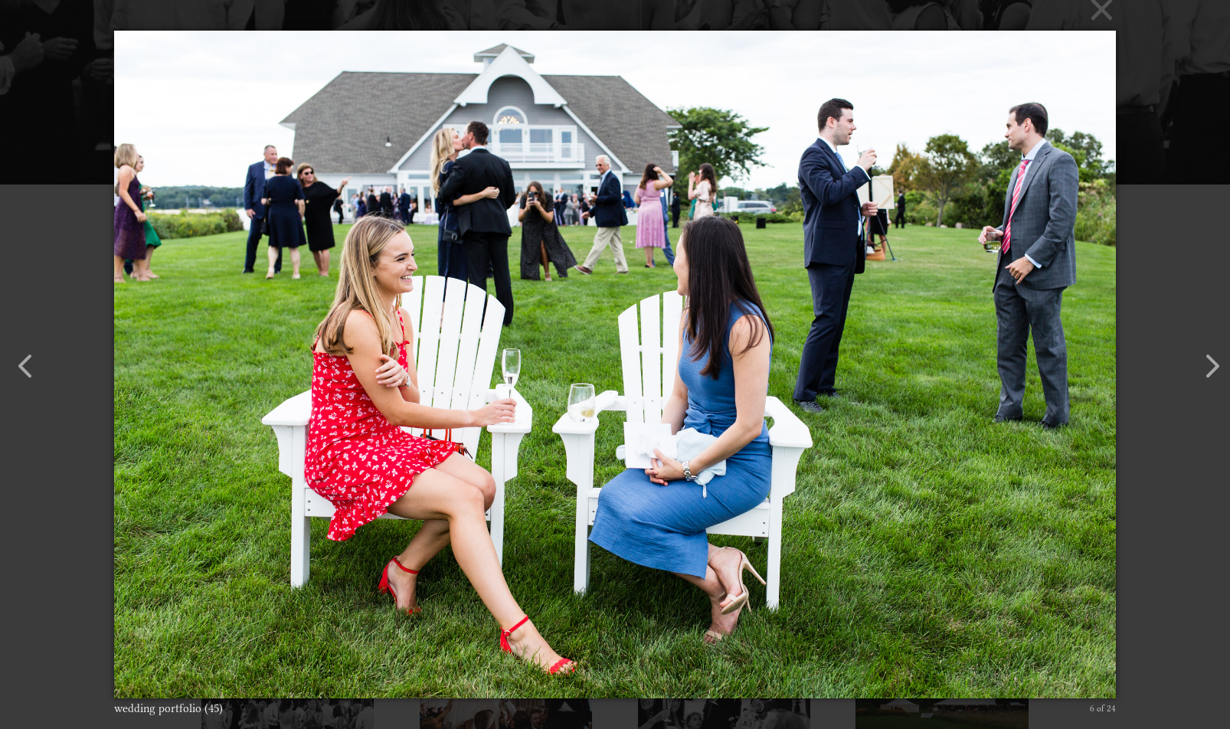
drag, startPoint x: 1100, startPoint y: 16, endPoint x: 1084, endPoint y: 36, distance: 25.1
click at [1100, 16] on button "×" at bounding box center [620, 9] width 1002 height 34
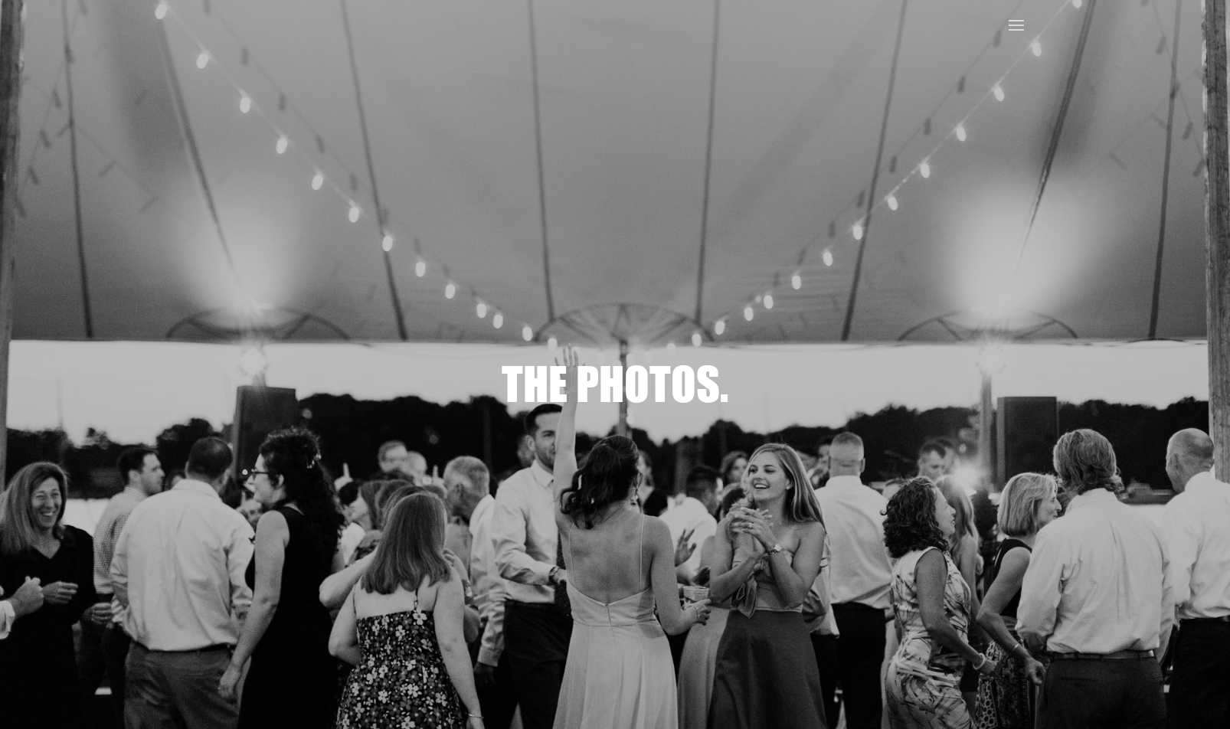
scroll to position [0, 0]
click at [1017, 25] on span at bounding box center [1016, 26] width 25 height 25
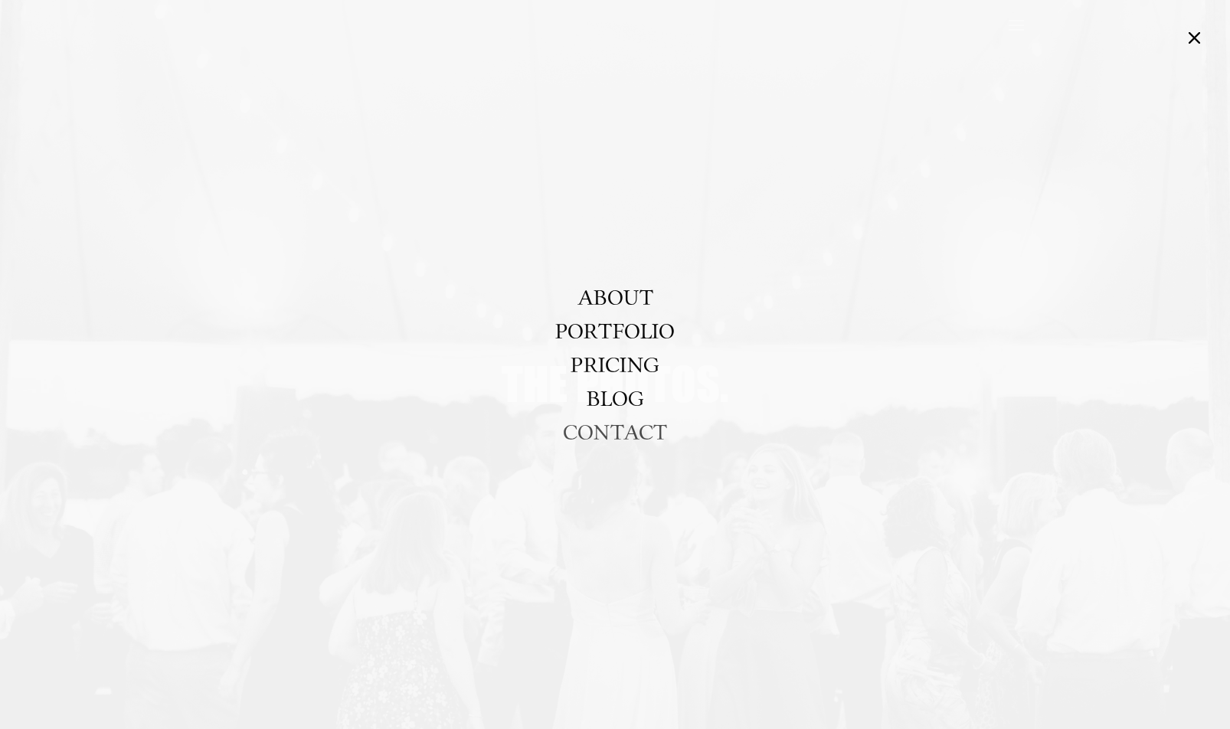
click at [627, 430] on link "CONTACT" at bounding box center [615, 432] width 104 height 34
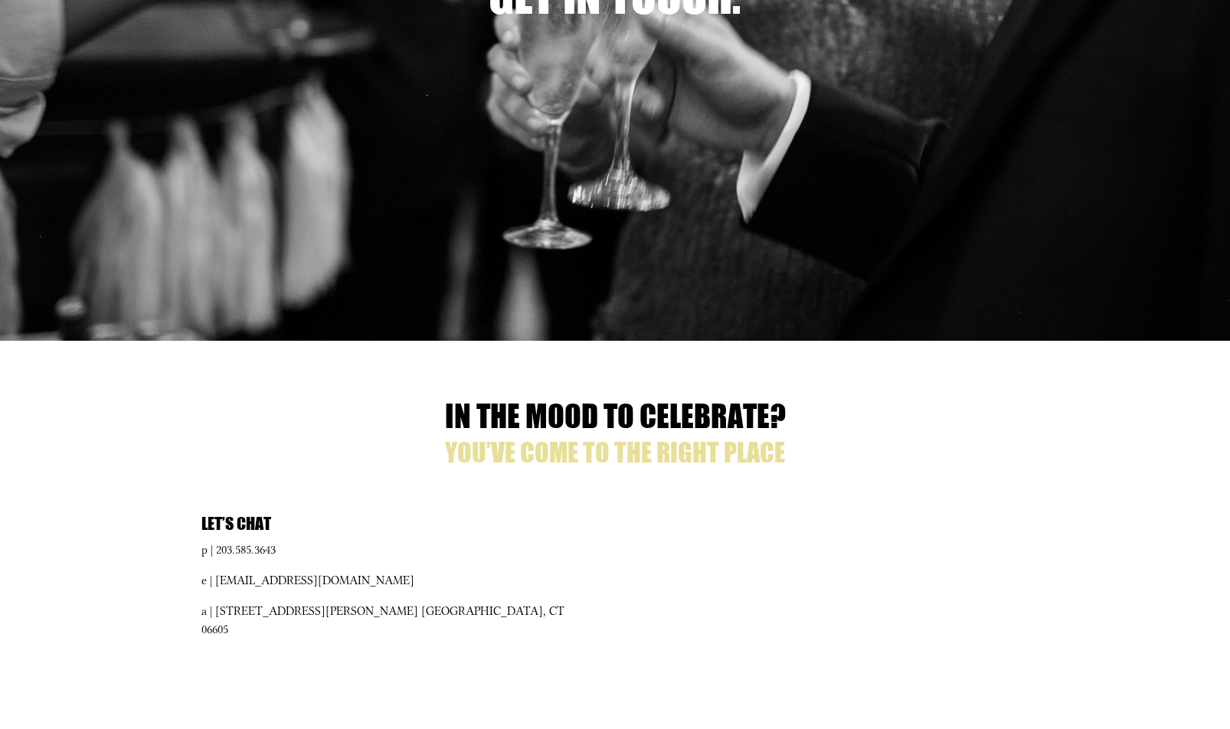
scroll to position [387, 0]
